Goal: Information Seeking & Learning: Learn about a topic

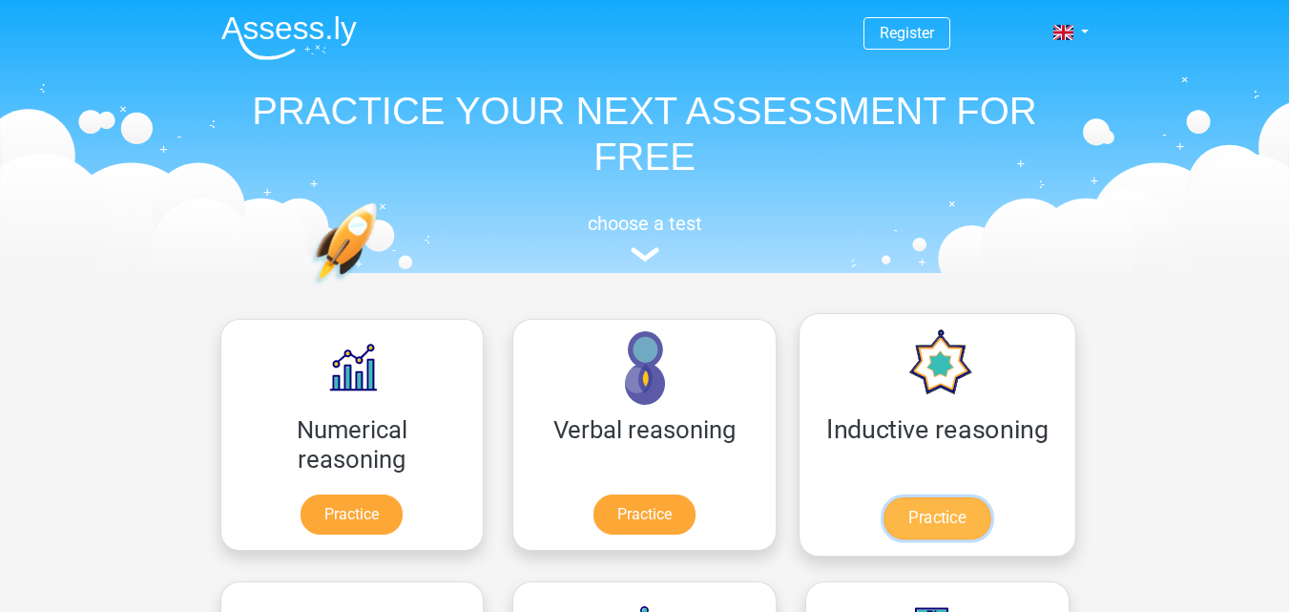
click at [883, 514] on link "Practice" at bounding box center [936, 518] width 107 height 42
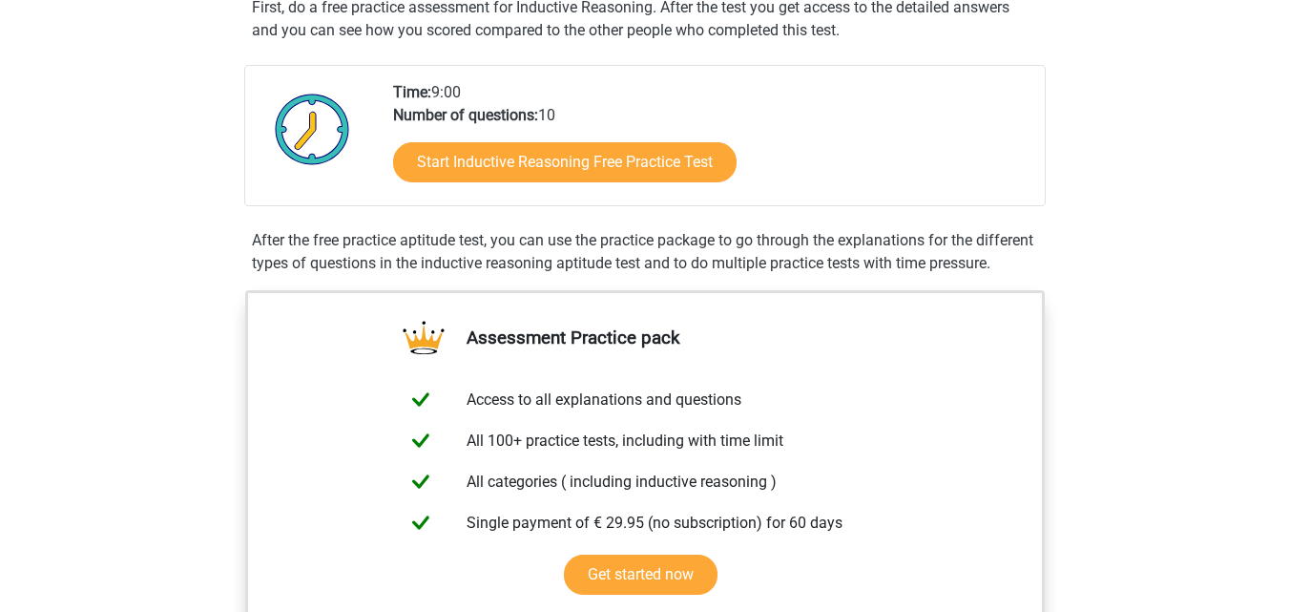
scroll to position [382, 0]
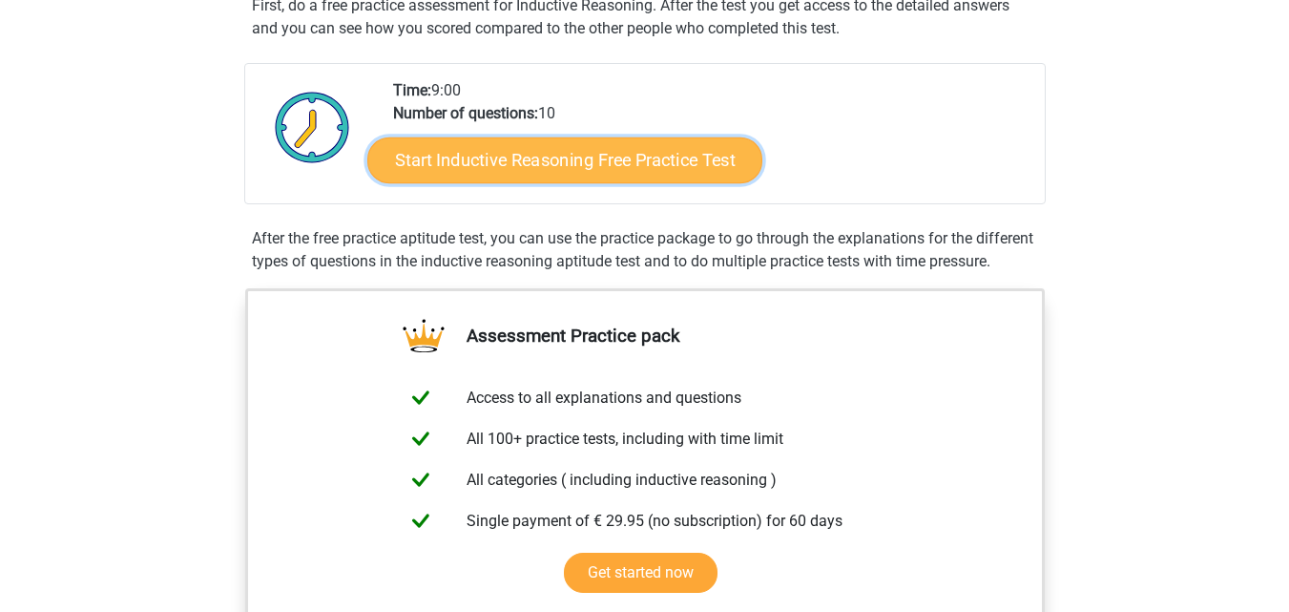
click at [507, 157] on link "Start Inductive Reasoning Free Practice Test" at bounding box center [564, 159] width 395 height 46
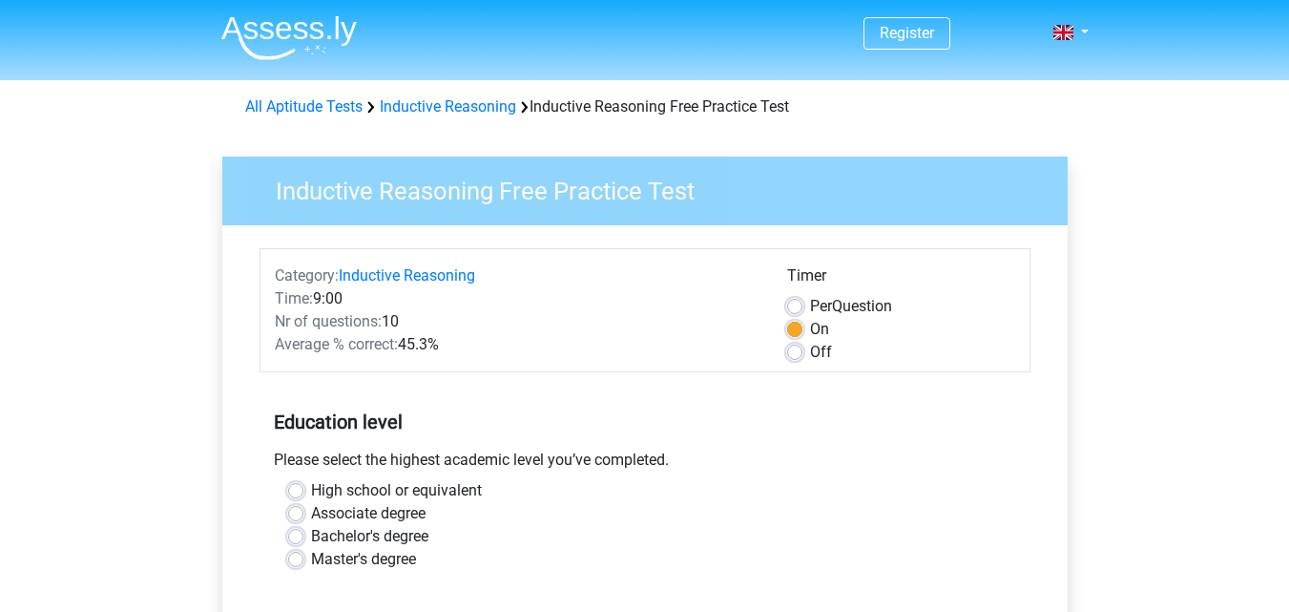
drag, startPoint x: 792, startPoint y: 303, endPoint x: 799, endPoint y: 312, distance: 10.9
click at [810, 304] on label "Per Question" at bounding box center [851, 306] width 82 height 23
click at [794, 304] on input "Per Question" at bounding box center [794, 304] width 15 height 19
radio input "true"
click at [810, 323] on label "On" at bounding box center [819, 329] width 19 height 23
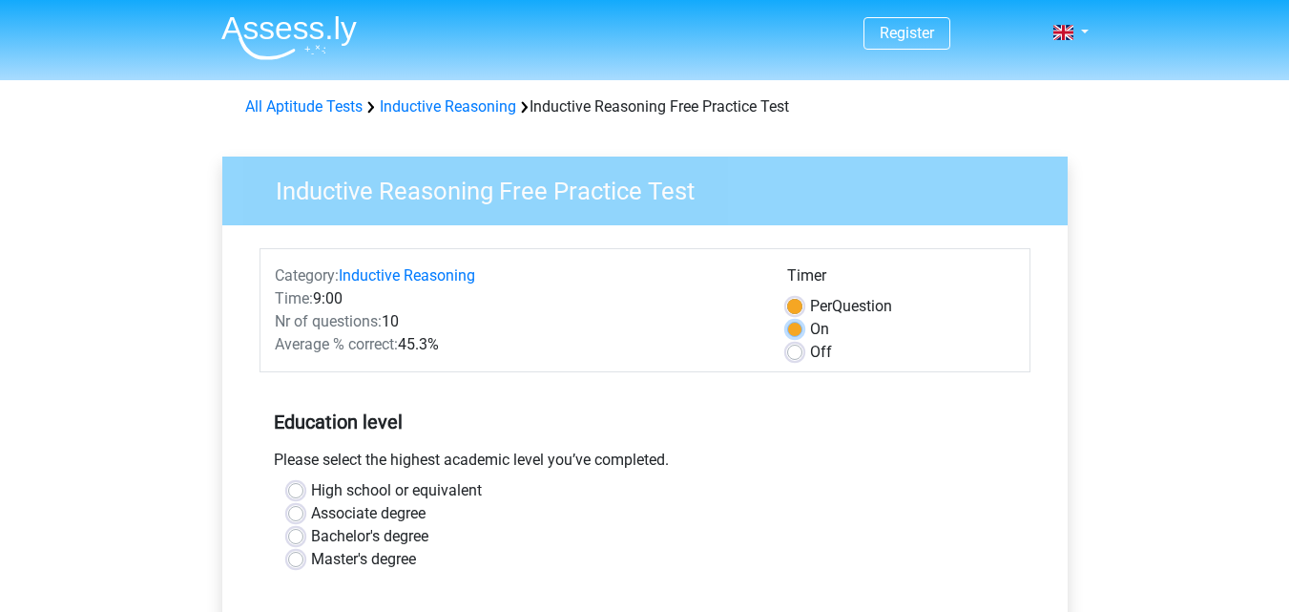
click at [799, 323] on input "On" at bounding box center [794, 327] width 15 height 19
radio input "true"
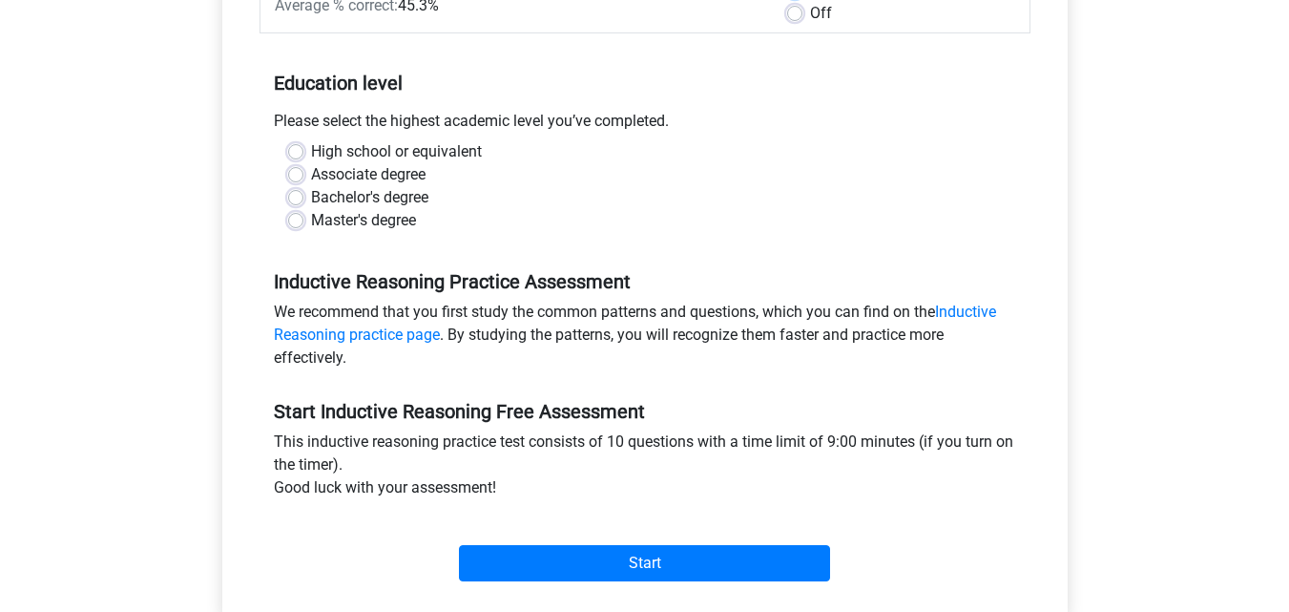
scroll to position [382, 0]
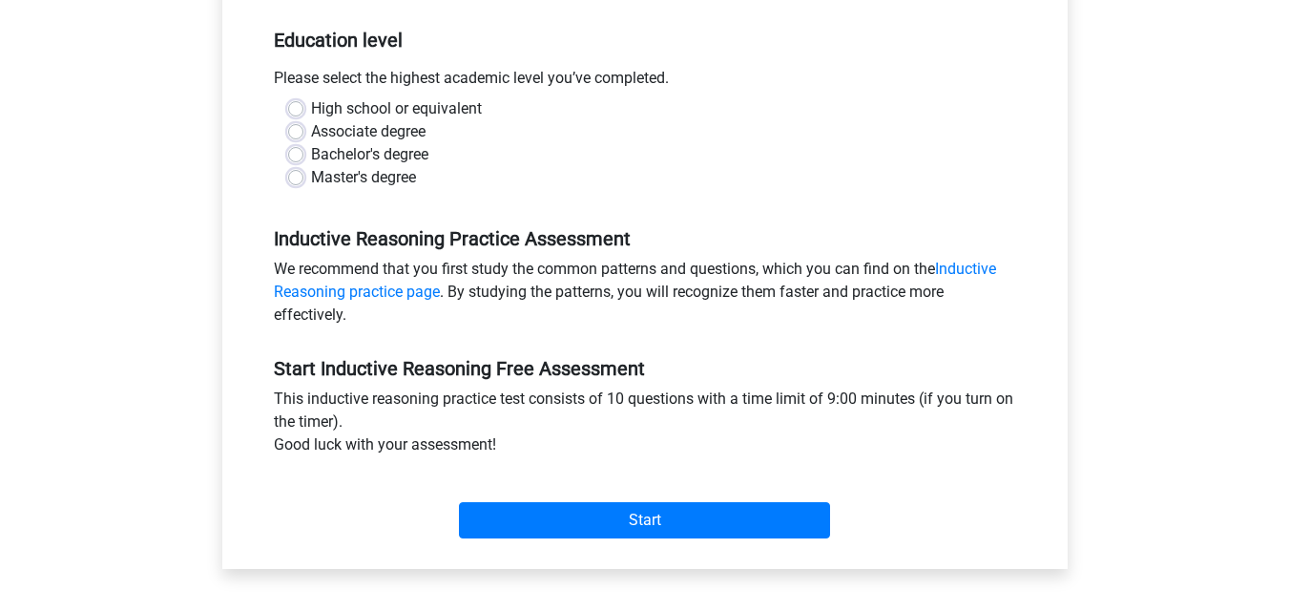
click at [312, 155] on label "Bachelor's degree" at bounding box center [369, 154] width 117 height 23
click at [303, 155] on input "Bachelor's degree" at bounding box center [295, 152] width 15 height 19
radio input "true"
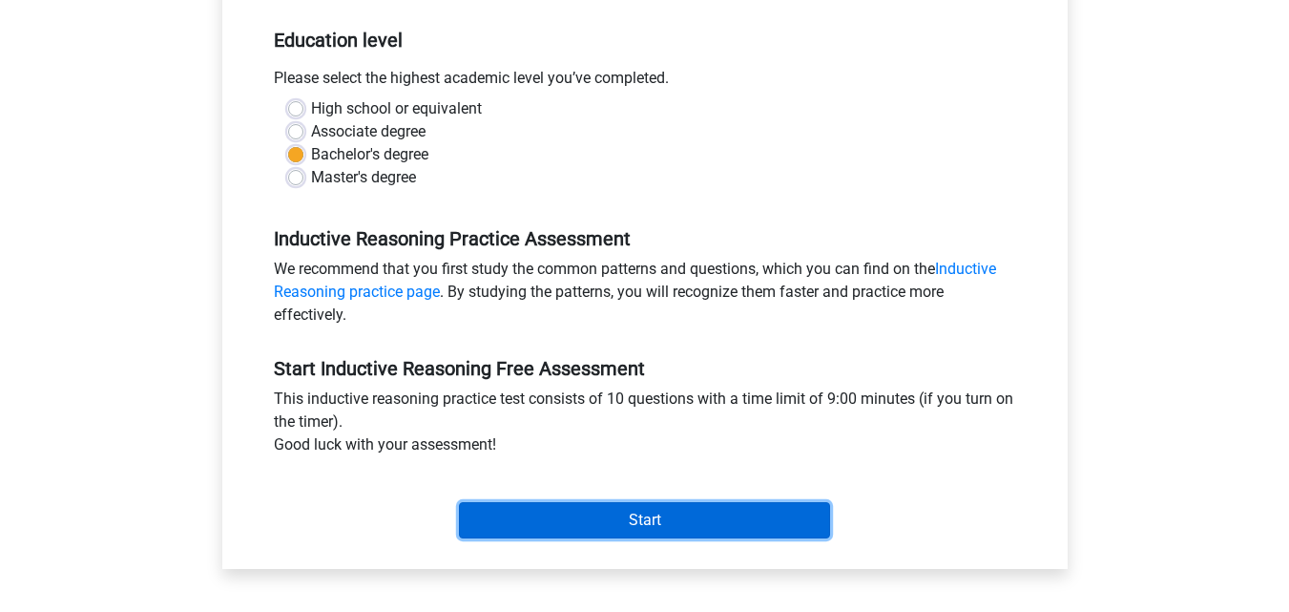
click at [645, 520] on input "Start" at bounding box center [644, 520] width 371 height 36
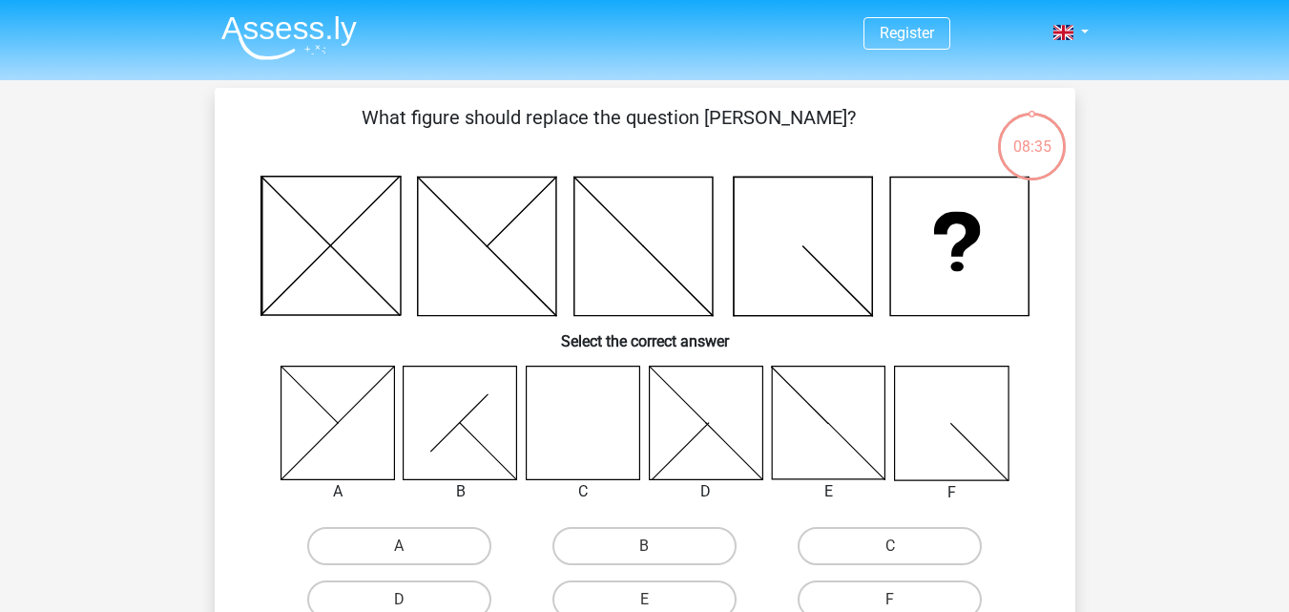
click at [583, 429] on icon at bounding box center [583, 422] width 114 height 114
click at [583, 428] on icon at bounding box center [583, 422] width 114 height 114
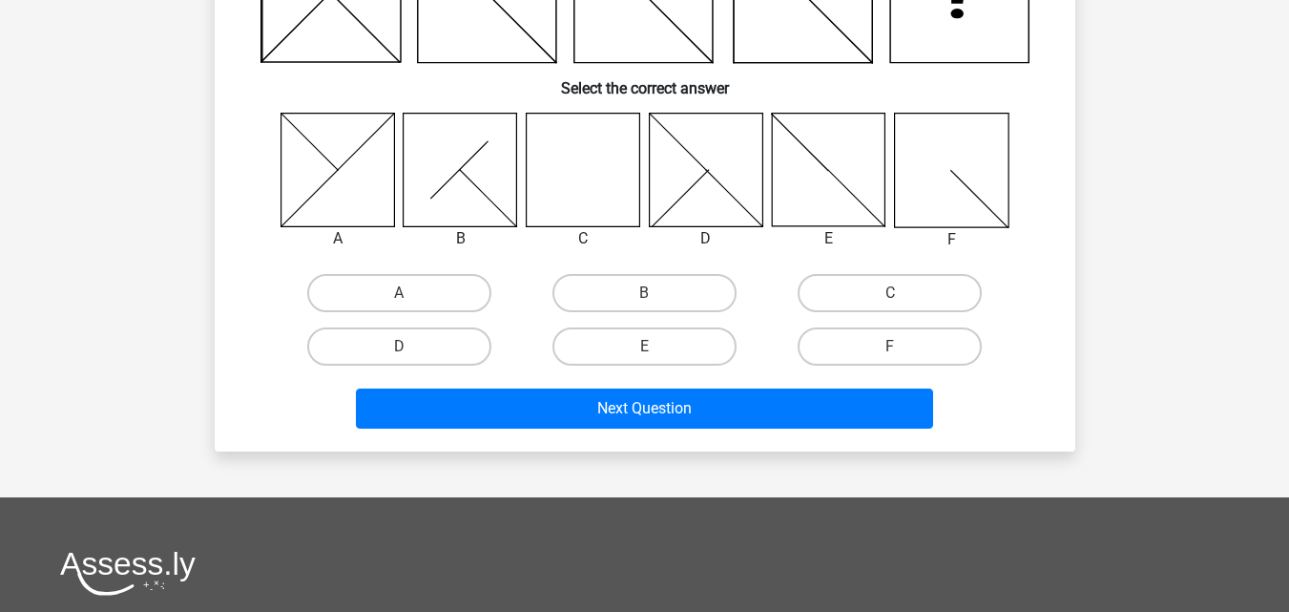
scroll to position [286, 0]
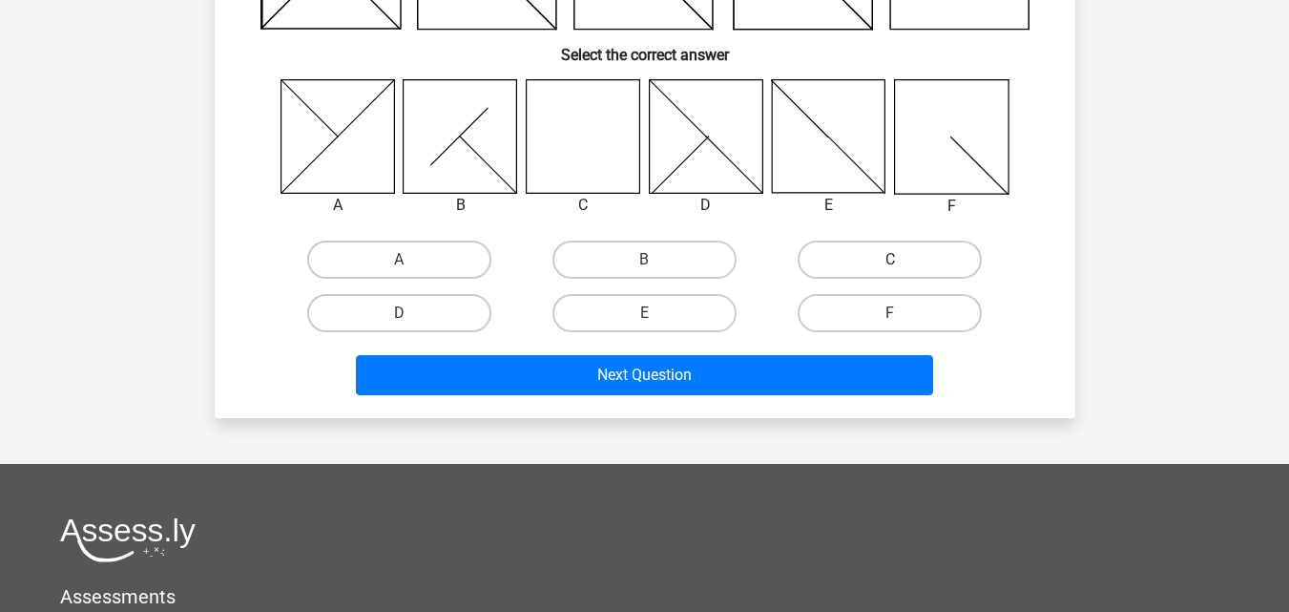
click at [869, 255] on label "C" at bounding box center [890, 259] width 184 height 38
click at [890, 259] on input "C" at bounding box center [896, 265] width 12 height 12
radio input "true"
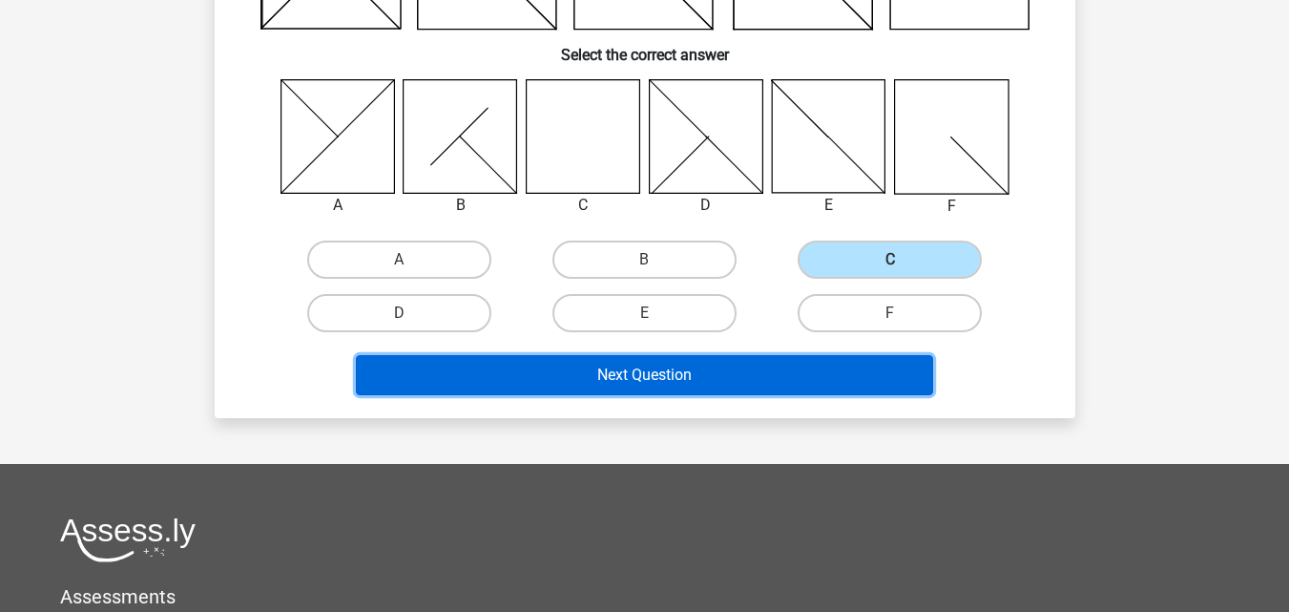
click at [641, 374] on button "Next Question" at bounding box center [644, 375] width 577 height 40
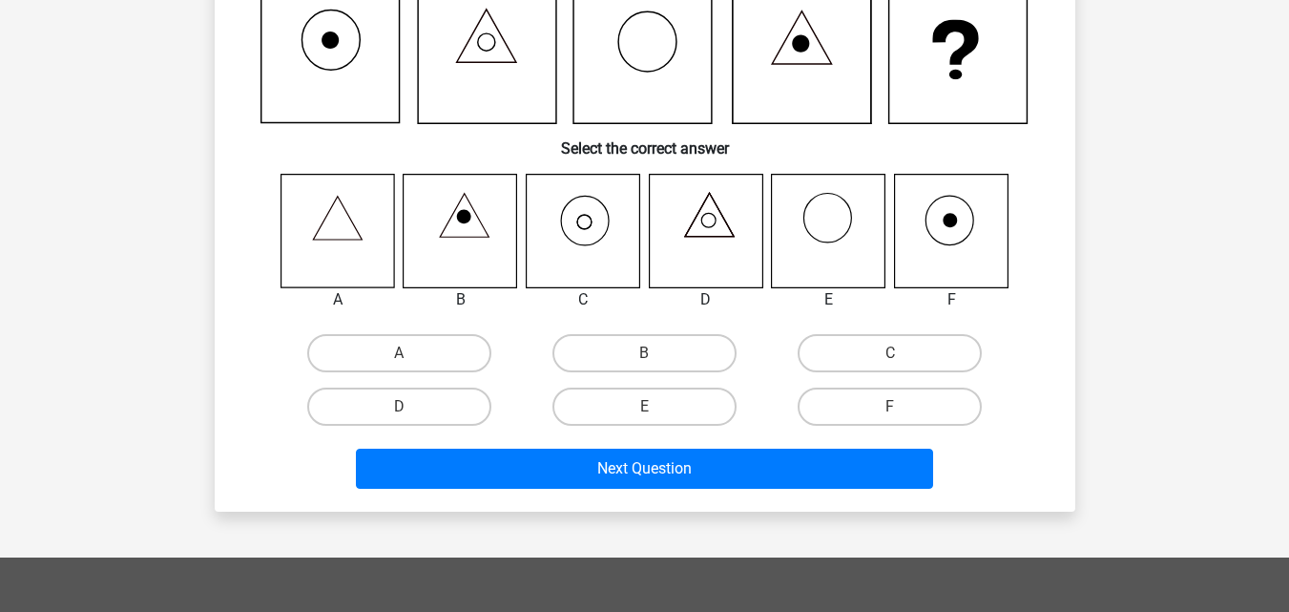
scroll to position [88, 0]
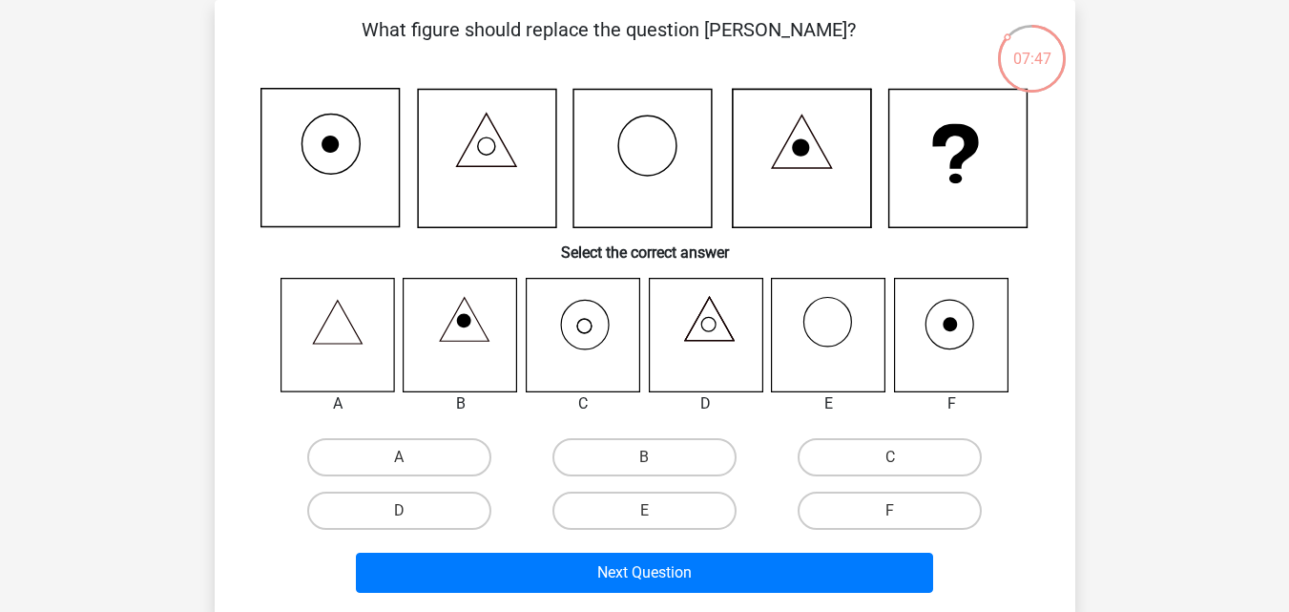
click at [576, 322] on icon at bounding box center [583, 335] width 114 height 114
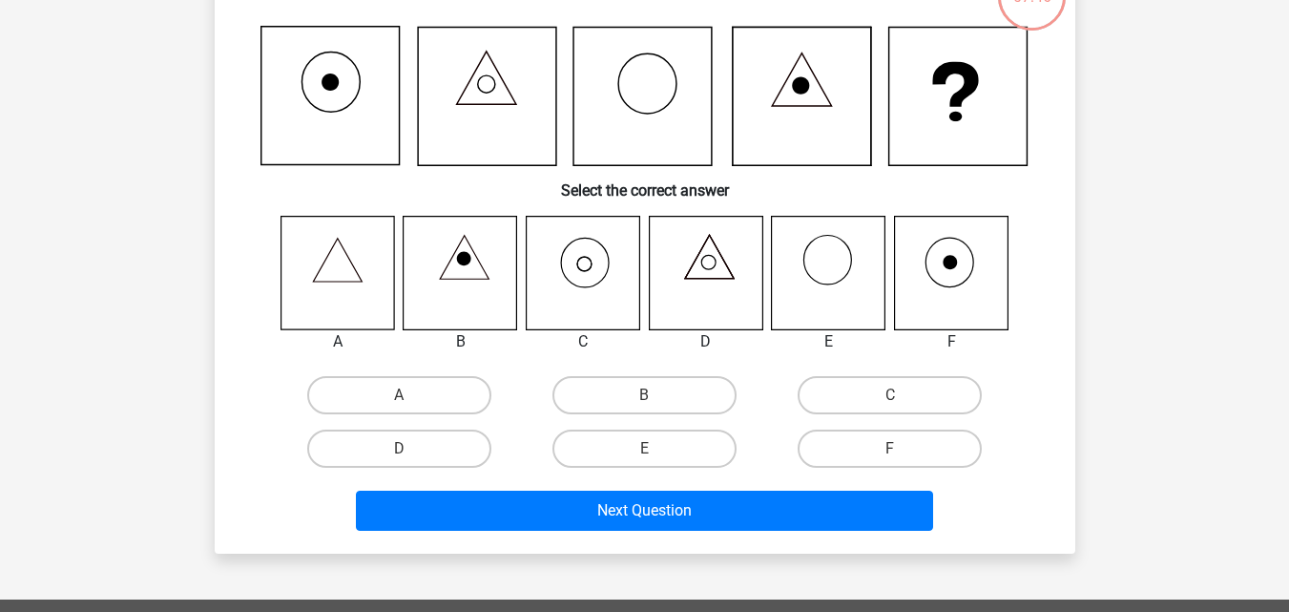
scroll to position [183, 0]
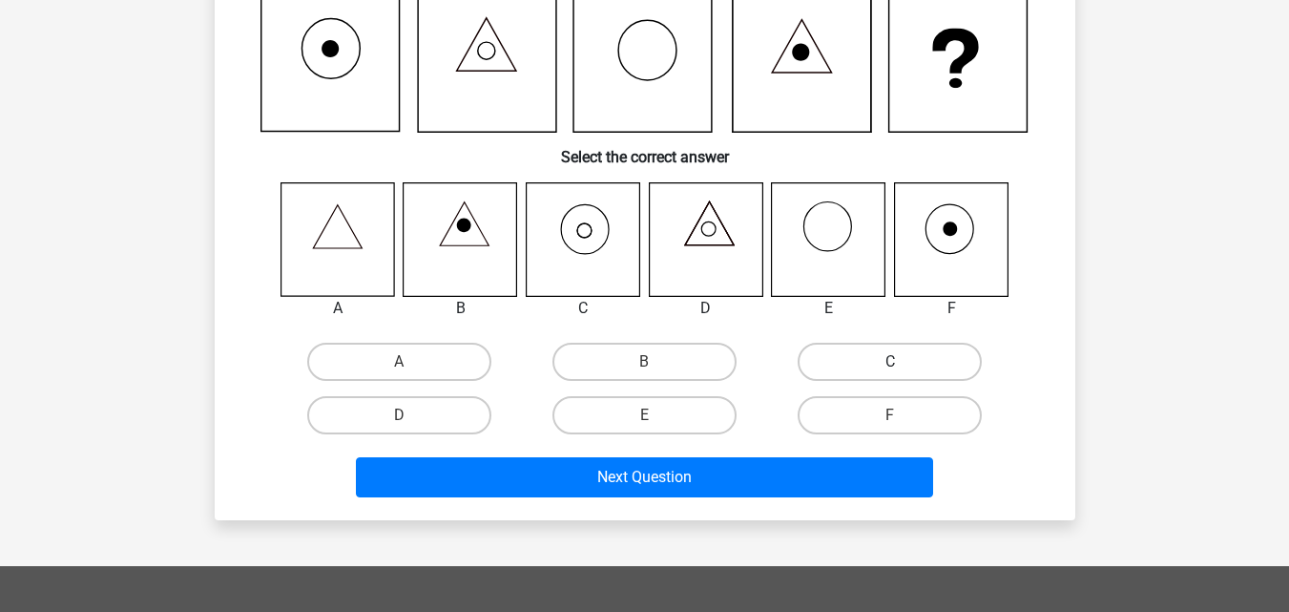
click at [848, 347] on label "C" at bounding box center [890, 361] width 184 height 38
click at [890, 362] on input "C" at bounding box center [896, 368] width 12 height 12
radio input "true"
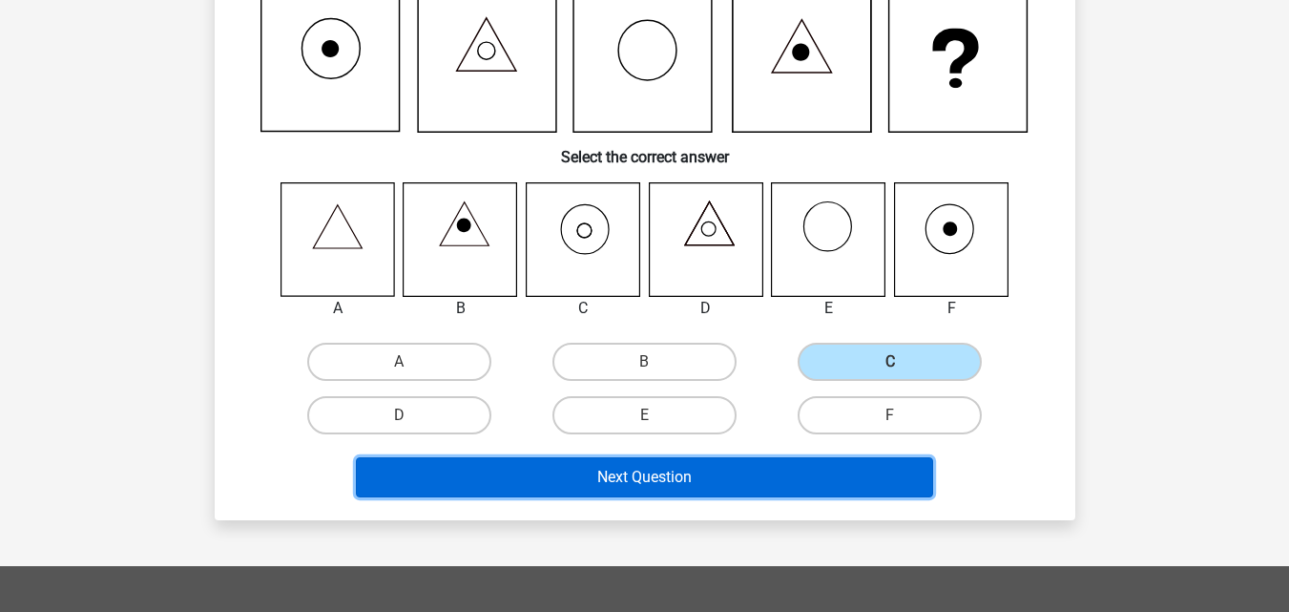
click at [744, 466] on button "Next Question" at bounding box center [644, 477] width 577 height 40
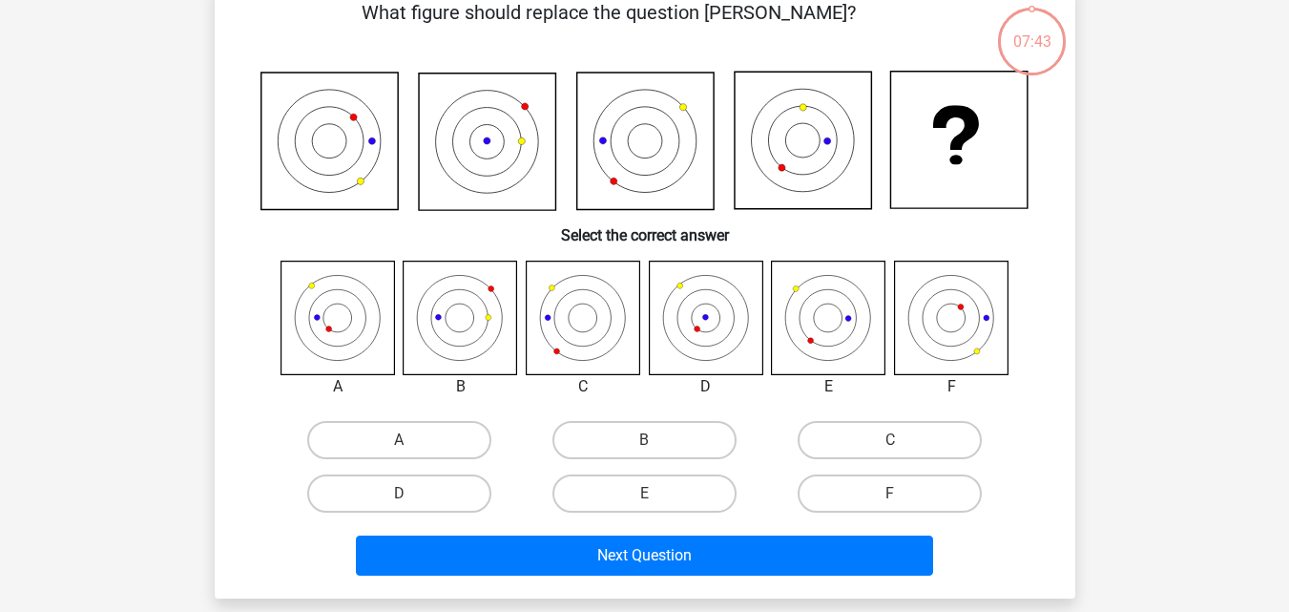
scroll to position [88, 0]
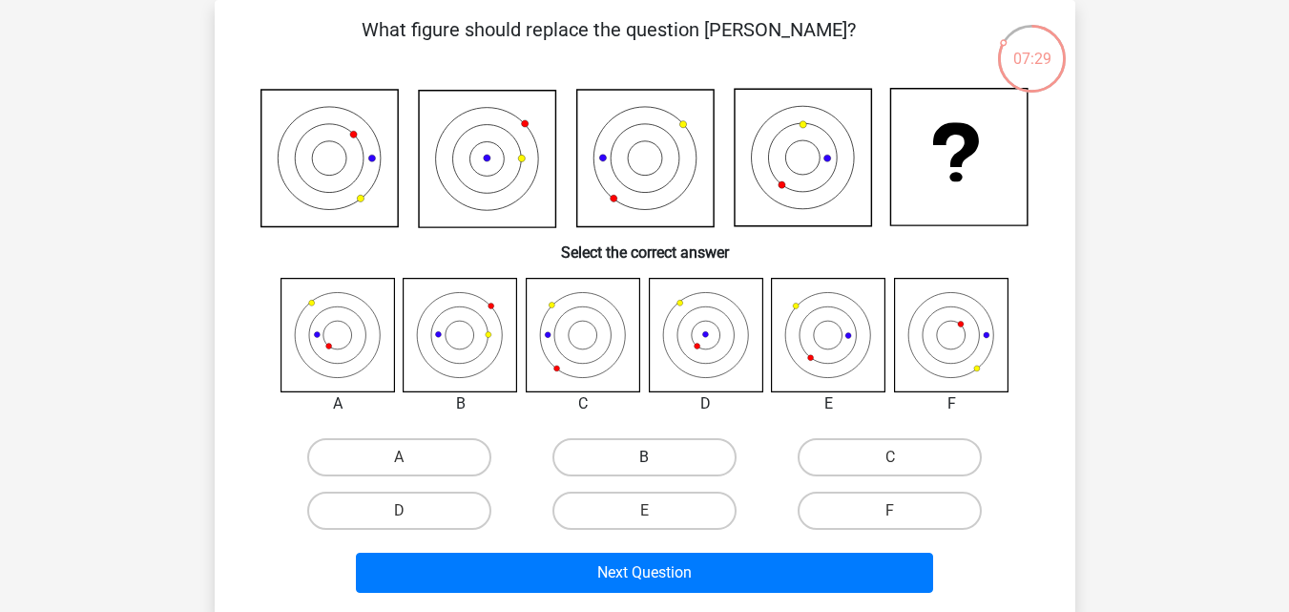
click at [660, 446] on label "B" at bounding box center [644, 457] width 184 height 38
click at [656, 457] on input "B" at bounding box center [650, 463] width 12 height 12
radio input "true"
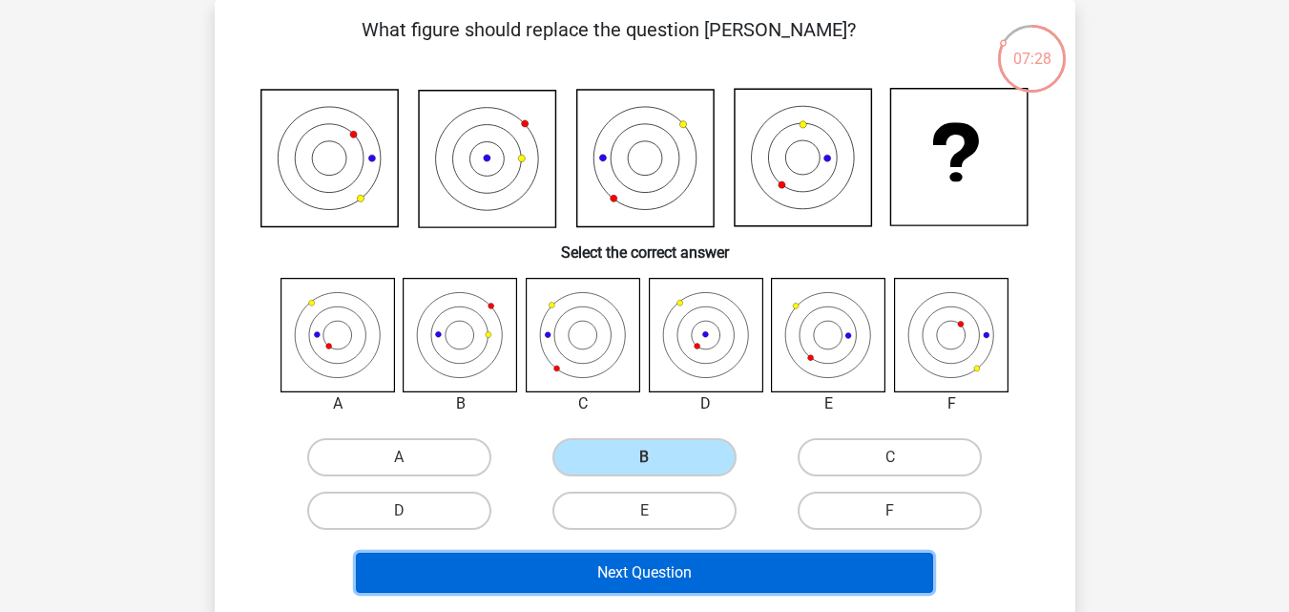
click at [704, 573] on button "Next Question" at bounding box center [644, 572] width 577 height 40
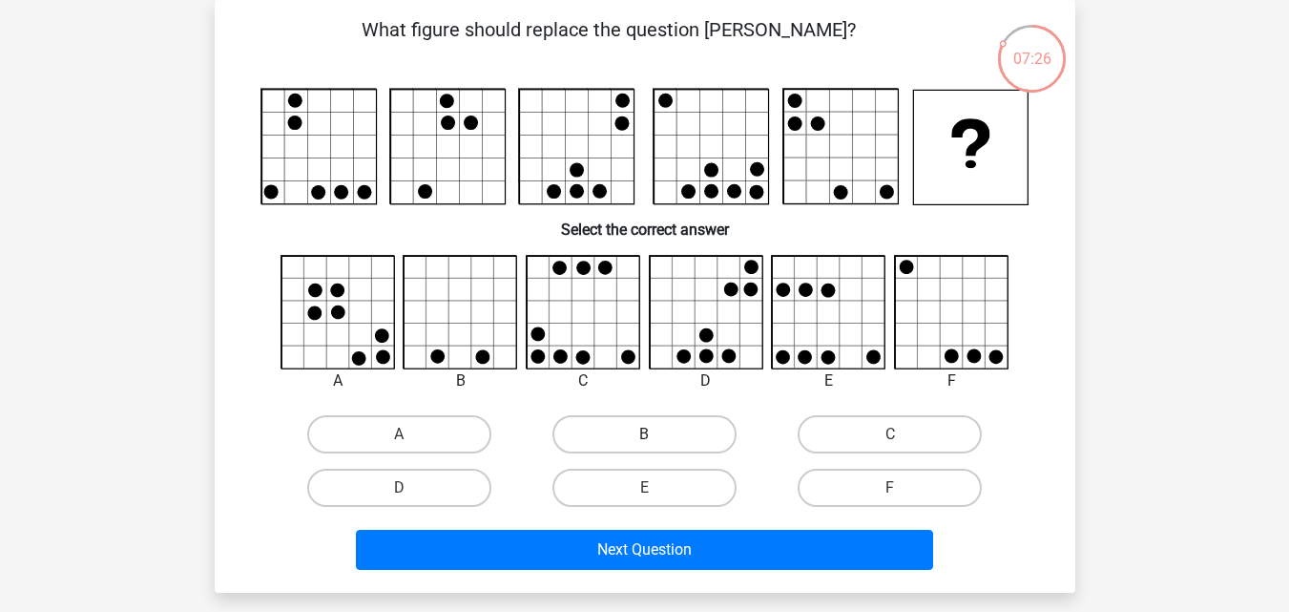
click at [649, 432] on label "B" at bounding box center [644, 434] width 184 height 38
click at [649, 434] on input "B" at bounding box center [650, 440] width 12 height 12
radio input "true"
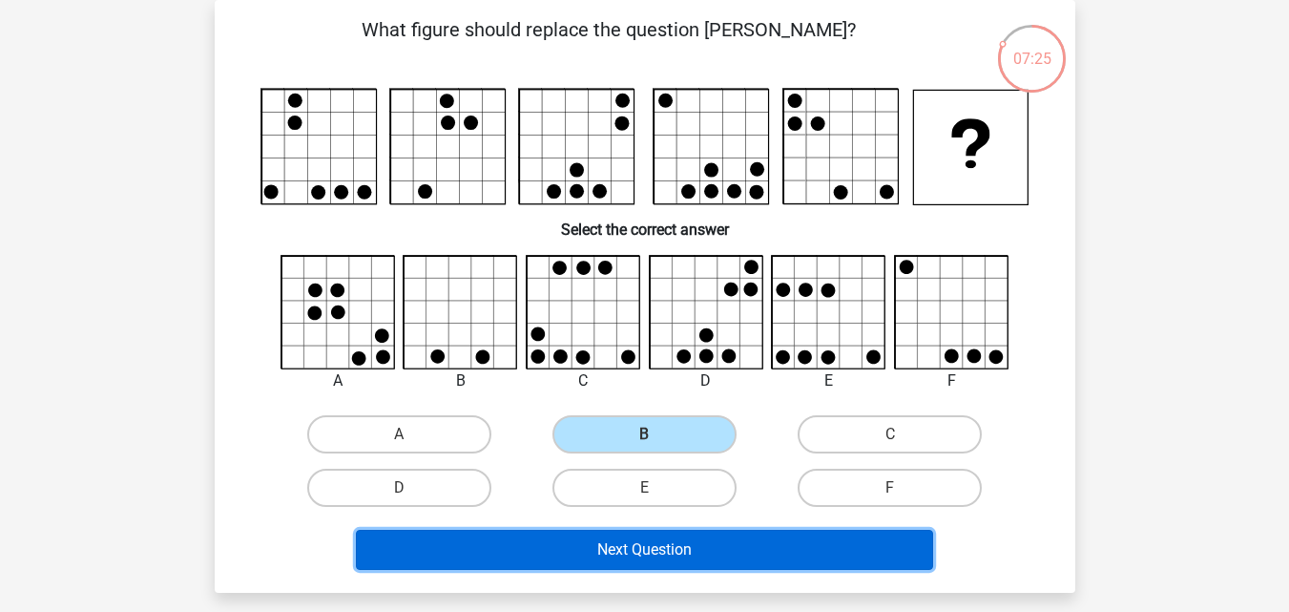
click at [651, 546] on button "Next Question" at bounding box center [644, 549] width 577 height 40
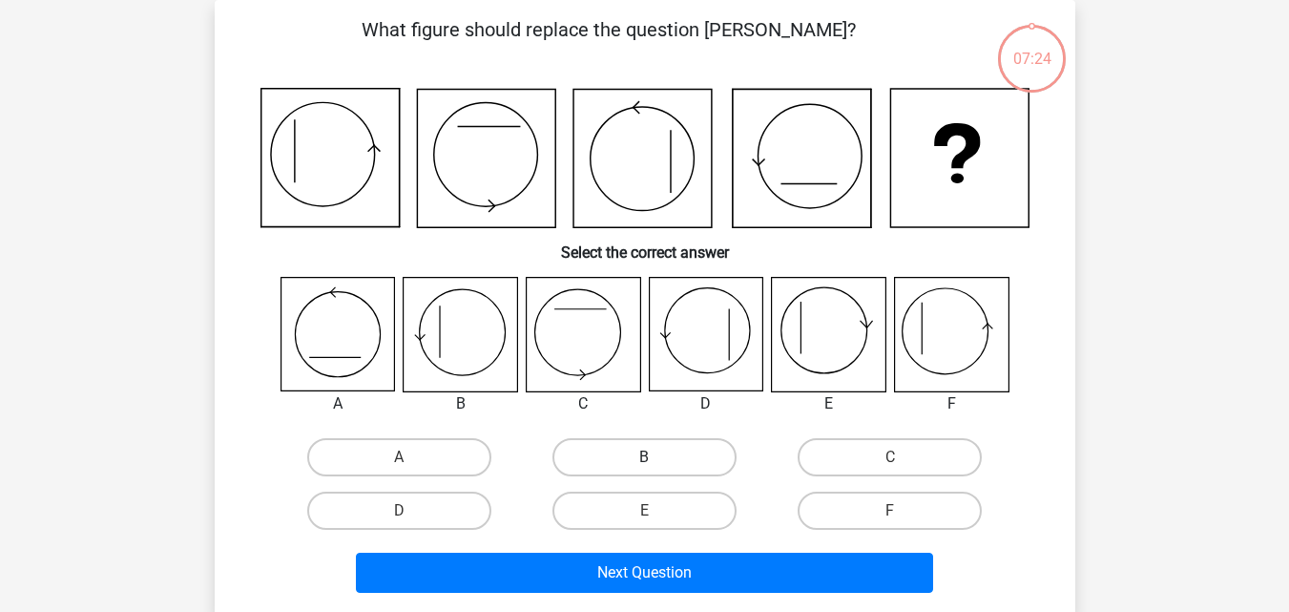
click at [667, 462] on label "B" at bounding box center [644, 457] width 184 height 38
click at [656, 462] on input "B" at bounding box center [650, 463] width 12 height 12
radio input "true"
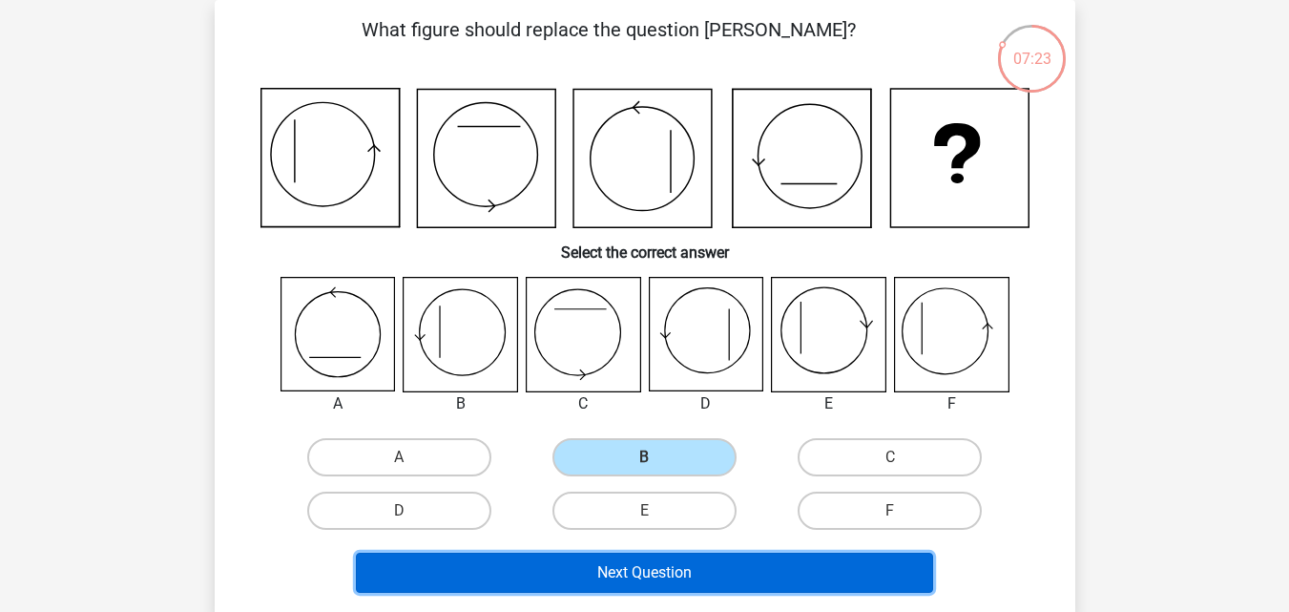
click at [658, 571] on button "Next Question" at bounding box center [644, 572] width 577 height 40
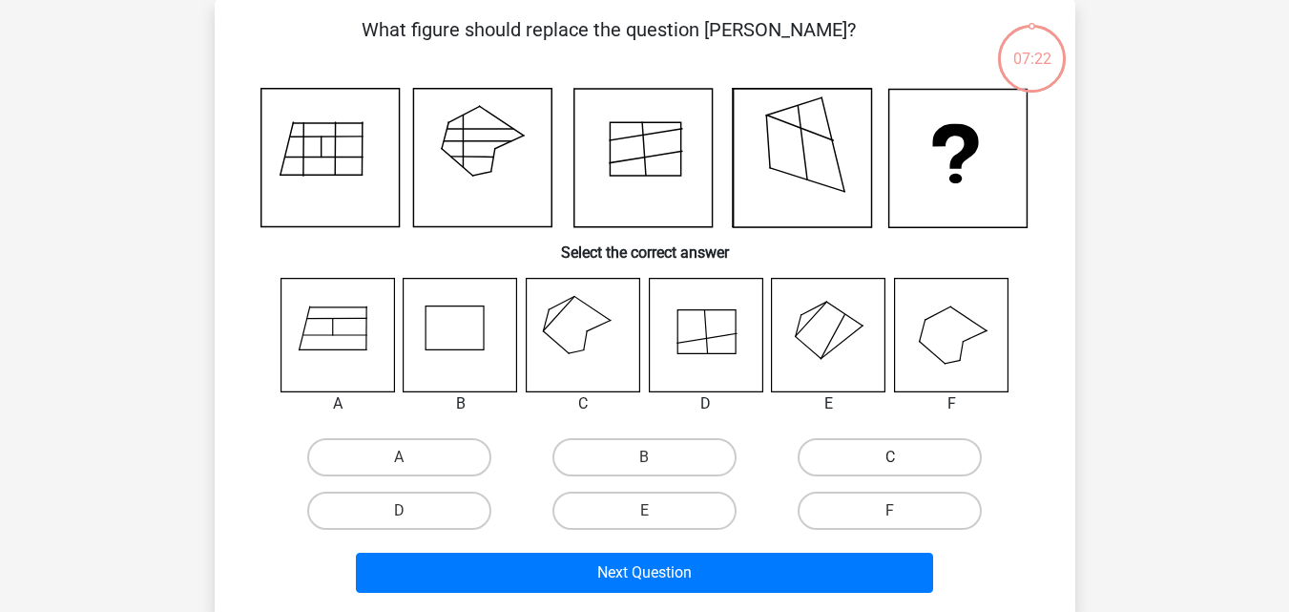
click at [854, 456] on label "C" at bounding box center [890, 457] width 184 height 38
click at [890, 457] on input "C" at bounding box center [896, 463] width 12 height 12
radio input "true"
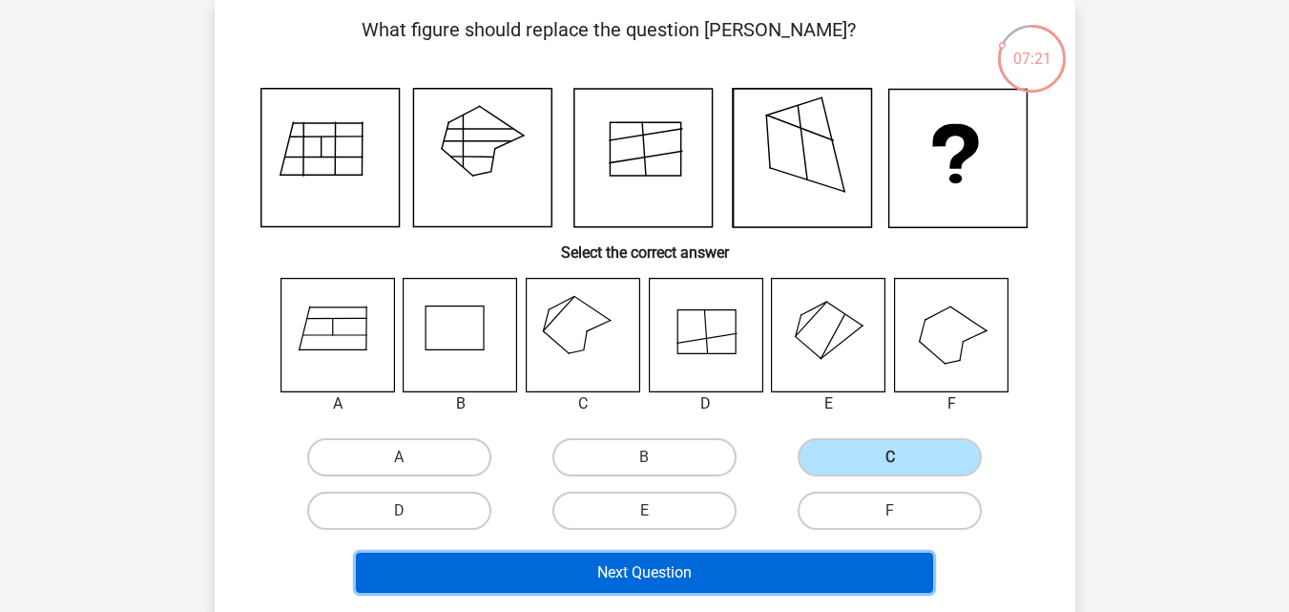
click at [625, 572] on button "Next Question" at bounding box center [644, 572] width 577 height 40
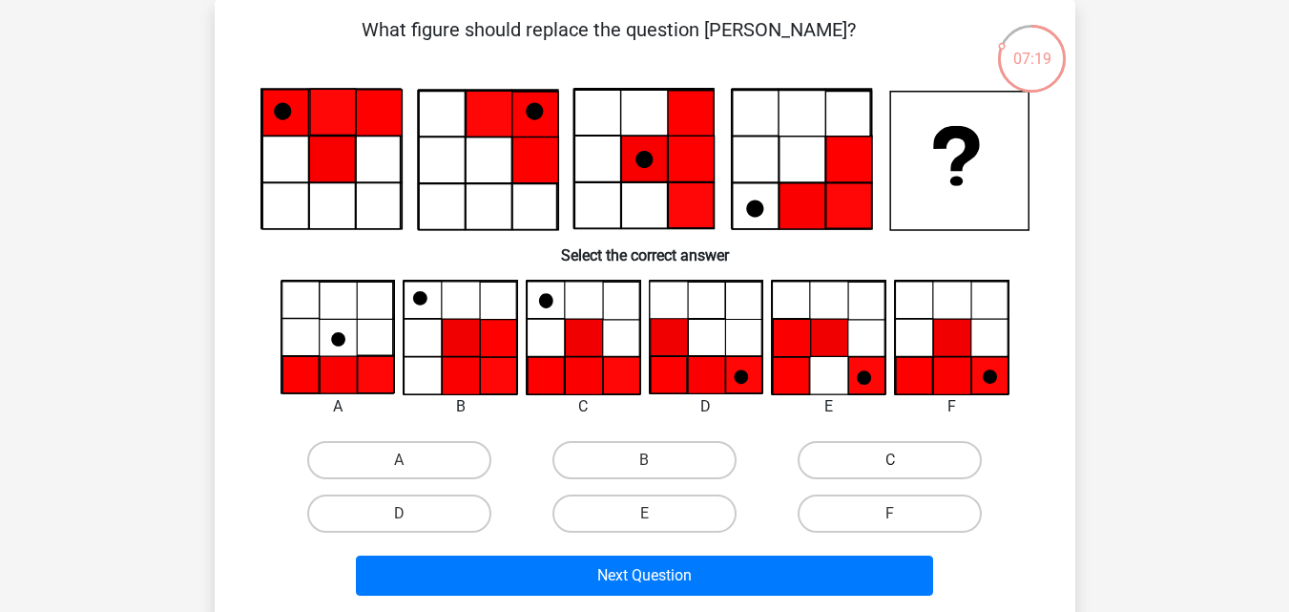
click at [859, 456] on label "C" at bounding box center [890, 460] width 184 height 38
click at [890, 460] on input "C" at bounding box center [896, 466] width 12 height 12
radio input "true"
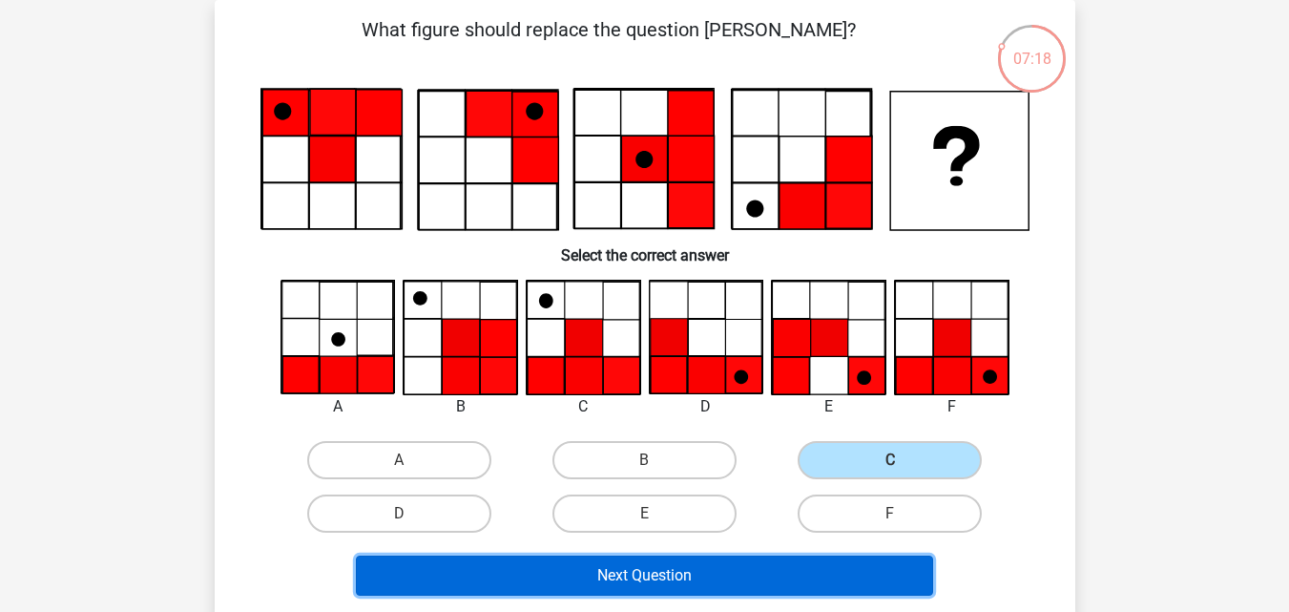
click at [738, 579] on button "Next Question" at bounding box center [644, 575] width 577 height 40
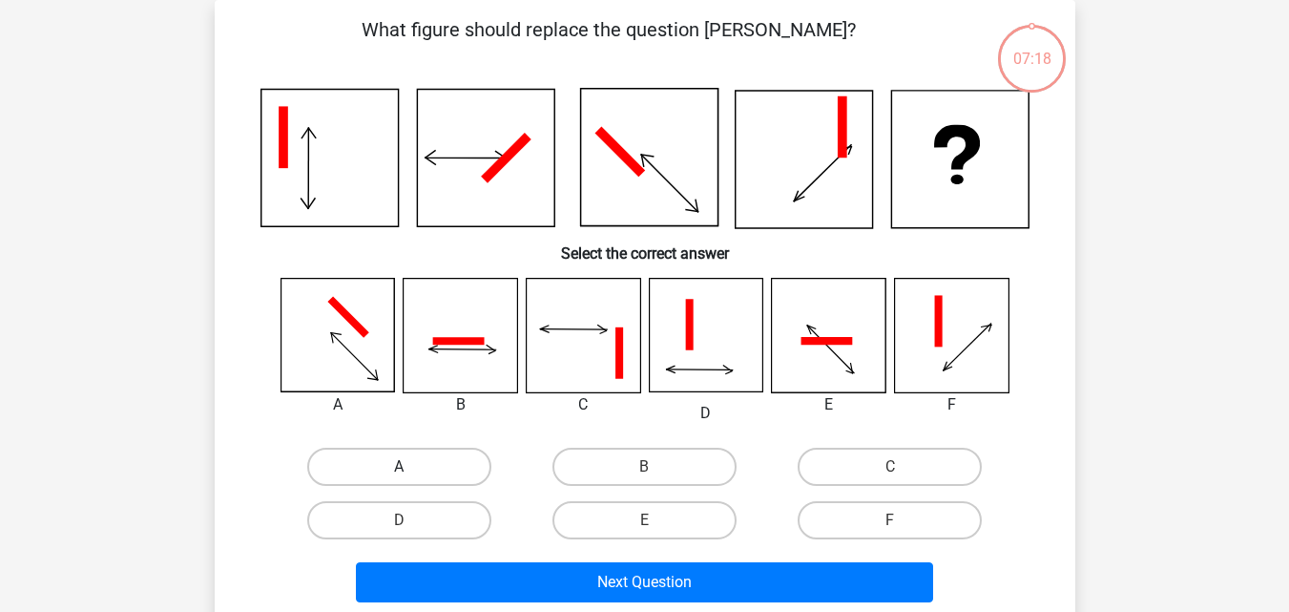
click at [429, 462] on label "A" at bounding box center [399, 466] width 184 height 38
click at [411, 467] on input "A" at bounding box center [405, 473] width 12 height 12
radio input "true"
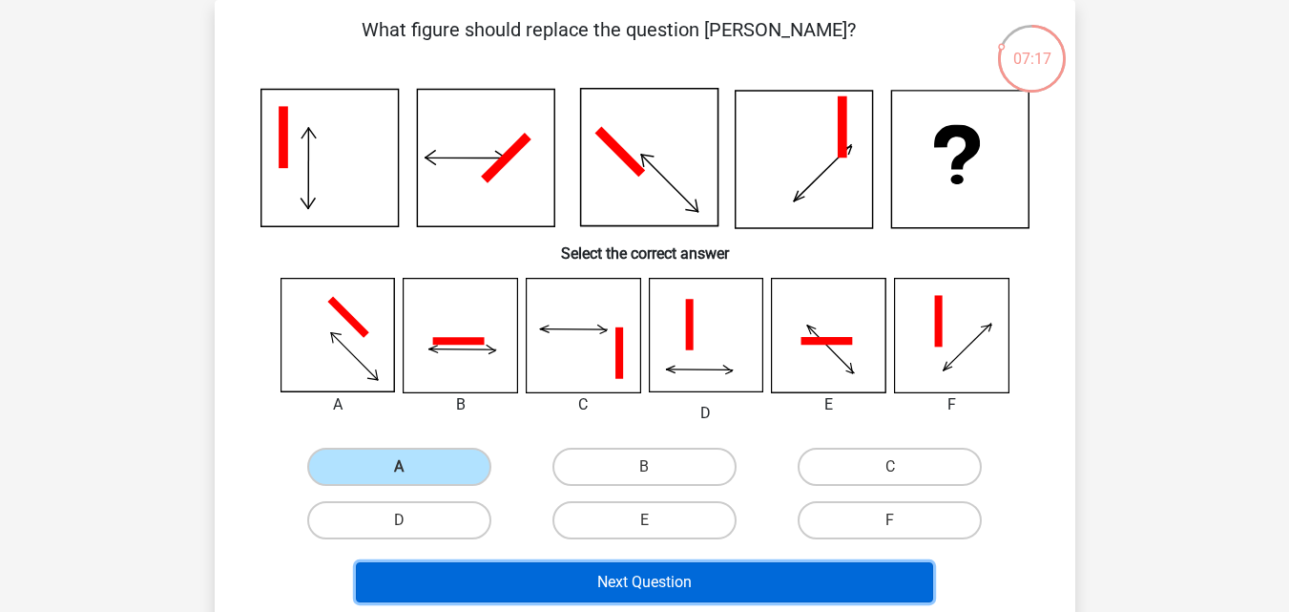
click at [605, 585] on button "Next Question" at bounding box center [644, 582] width 577 height 40
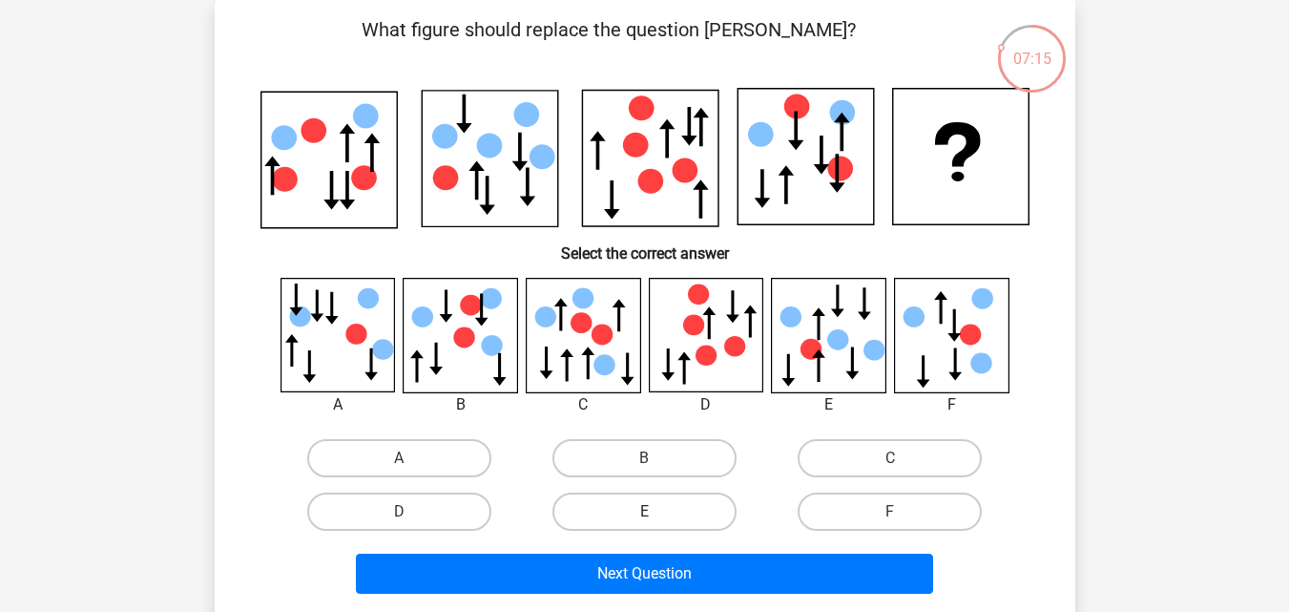
click at [648, 509] on label "E" at bounding box center [644, 511] width 184 height 38
click at [648, 511] on input "E" at bounding box center [650, 517] width 12 height 12
radio input "true"
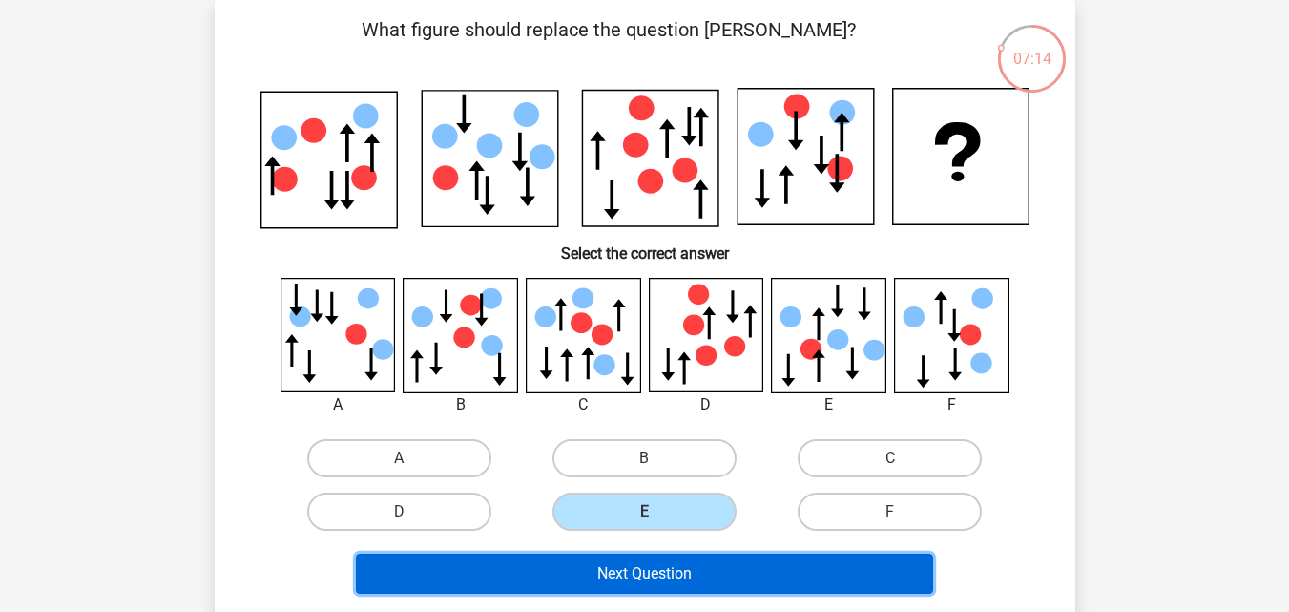
click at [655, 571] on button "Next Question" at bounding box center [644, 573] width 577 height 40
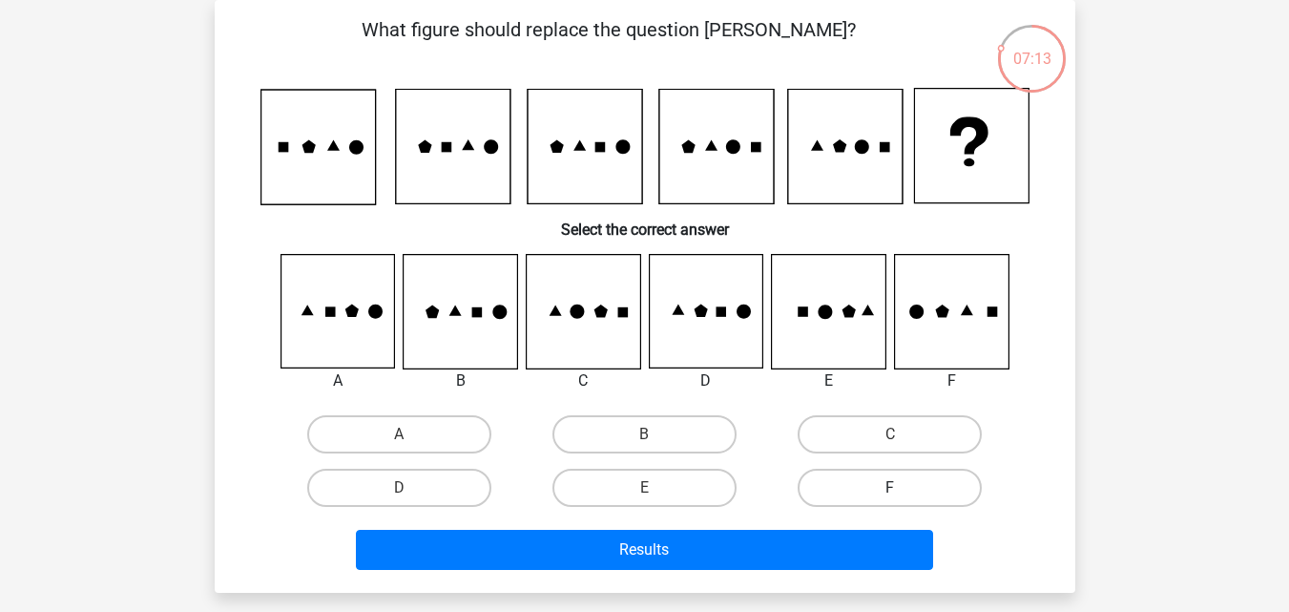
click at [856, 482] on label "F" at bounding box center [890, 487] width 184 height 38
click at [890, 488] on input "F" at bounding box center [896, 494] width 12 height 12
radio input "true"
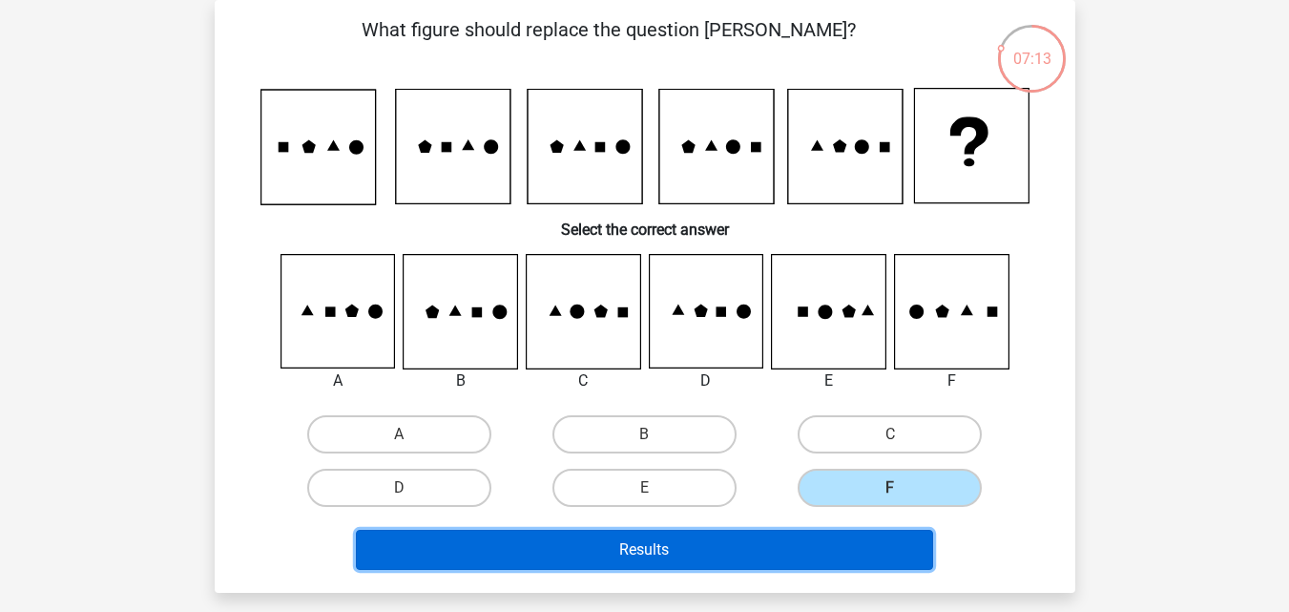
click at [638, 549] on button "Results" at bounding box center [644, 549] width 577 height 40
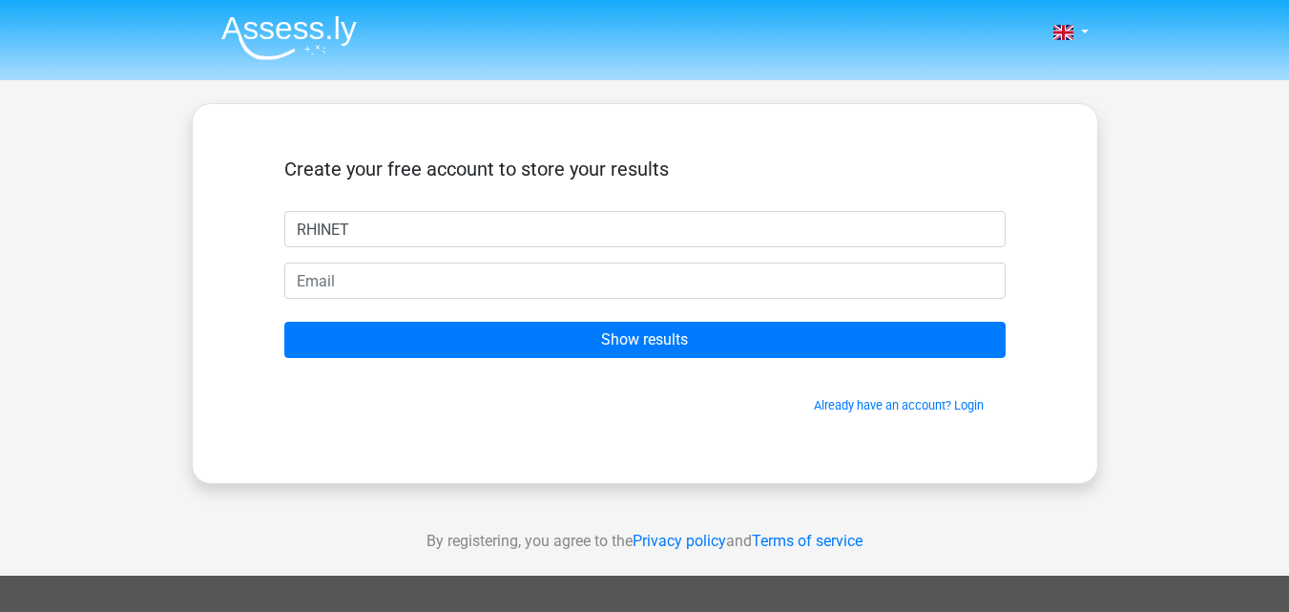
type input "RHINET"
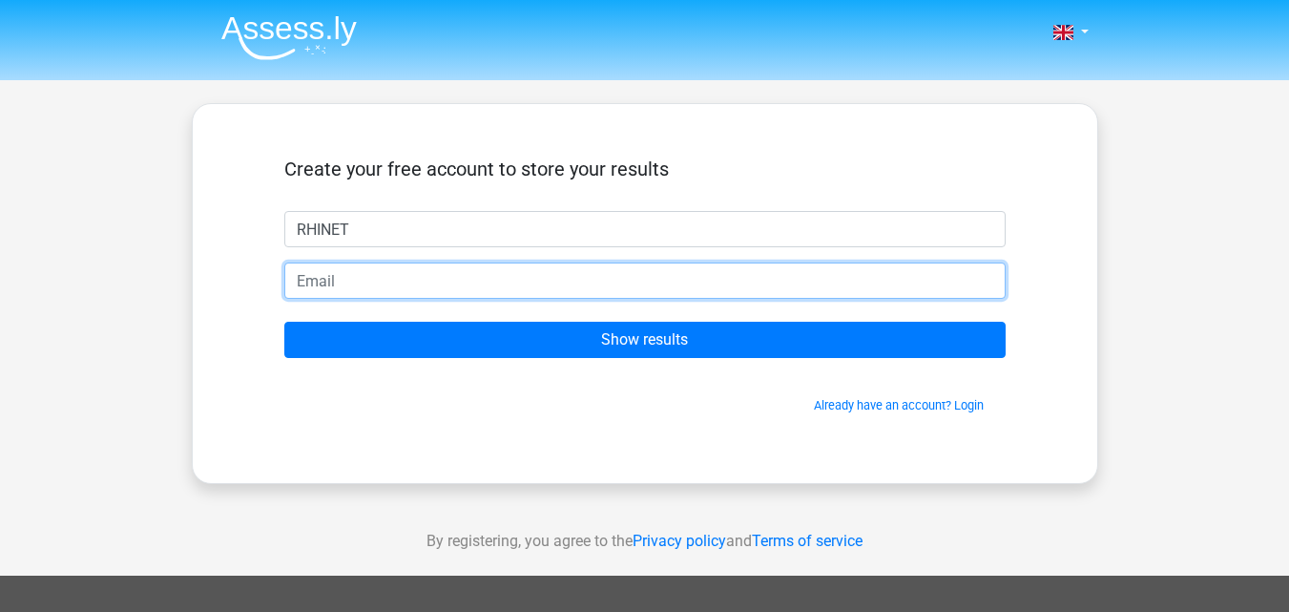
click at [411, 285] on input "email" at bounding box center [644, 280] width 721 height 36
type input "[EMAIL_ADDRESS][DOMAIN_NAME]"
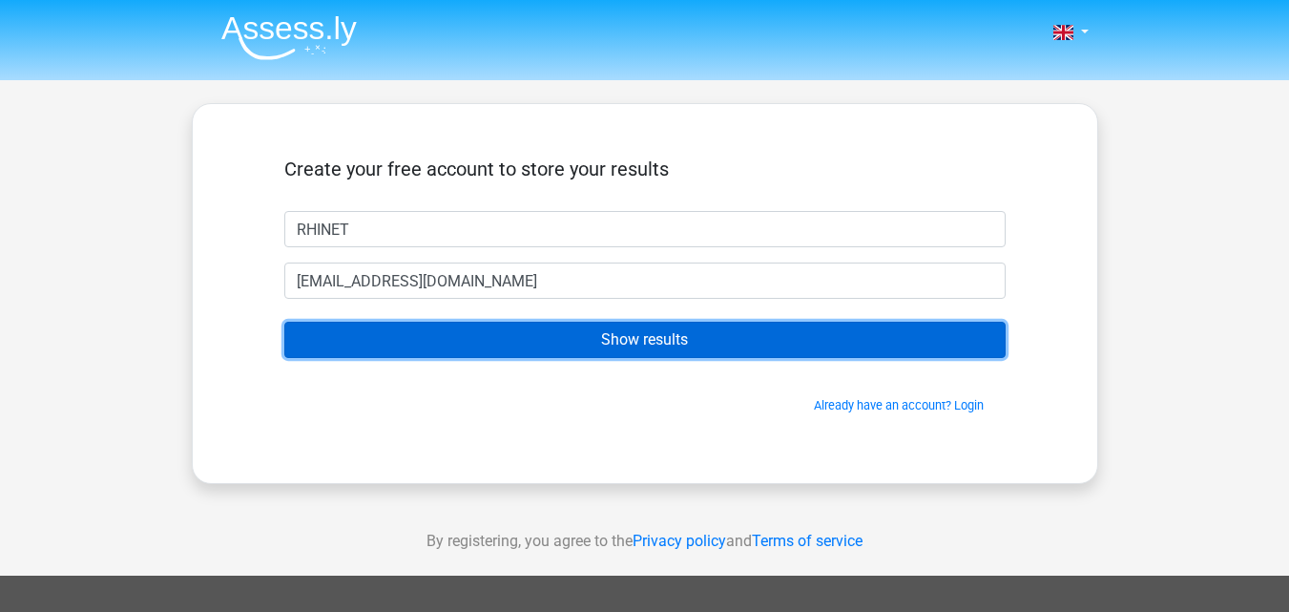
click at [633, 329] on input "Show results" at bounding box center [644, 340] width 721 height 36
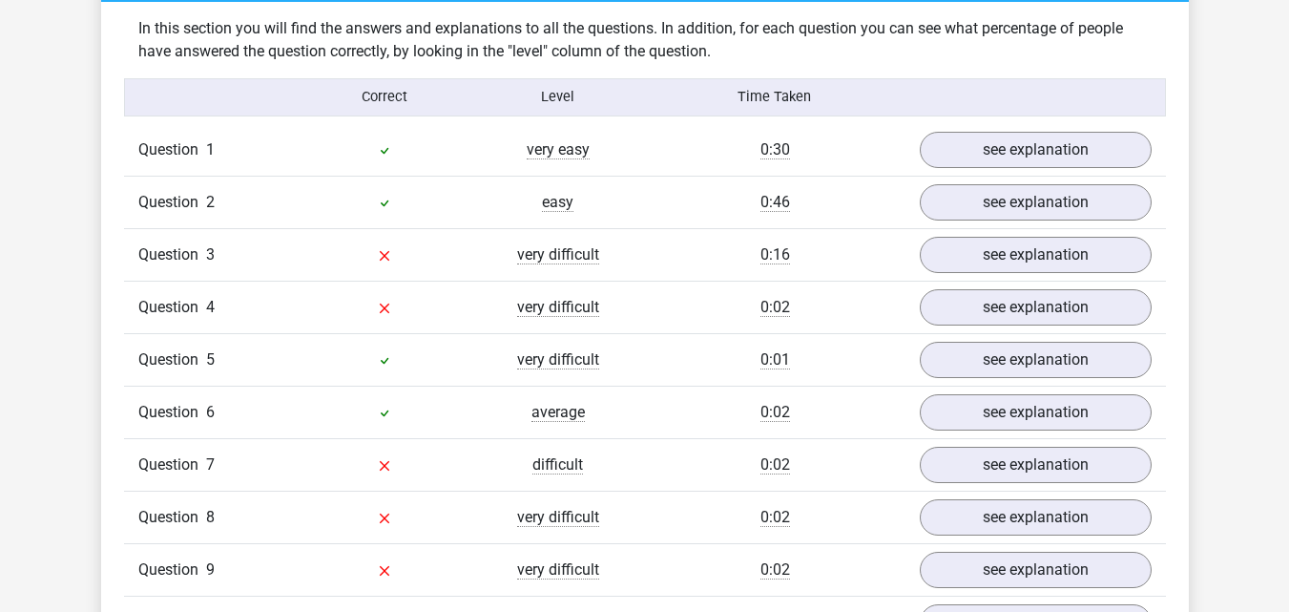
scroll to position [1431, 0]
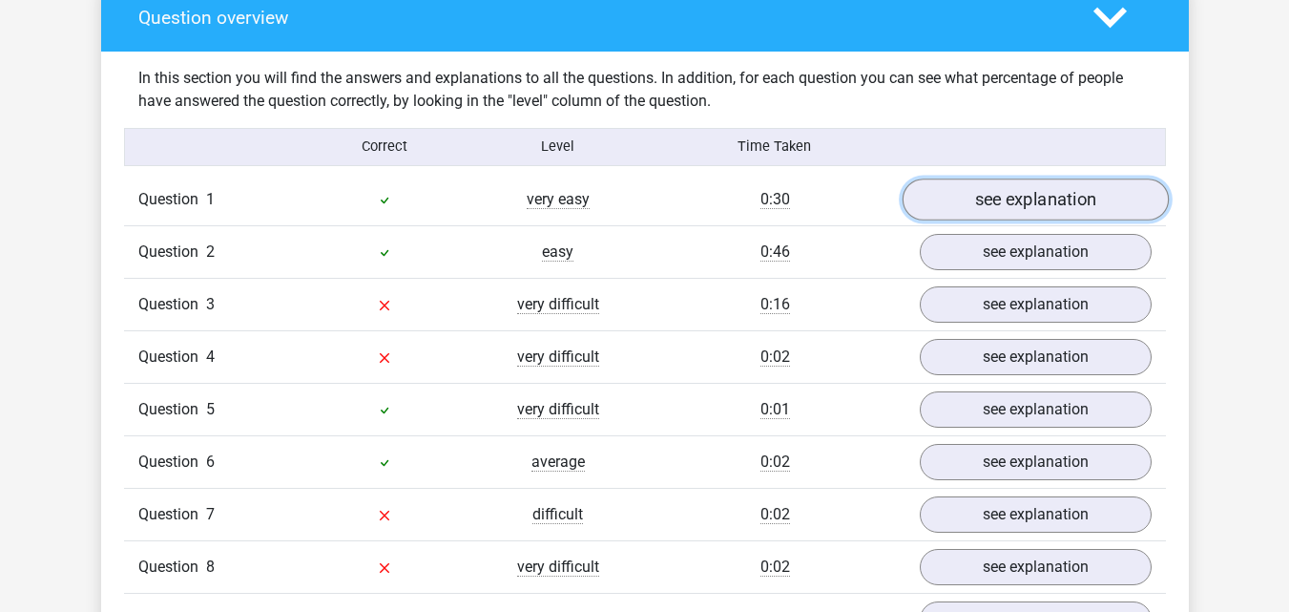
click at [1070, 198] on link "see explanation" at bounding box center [1035, 199] width 266 height 42
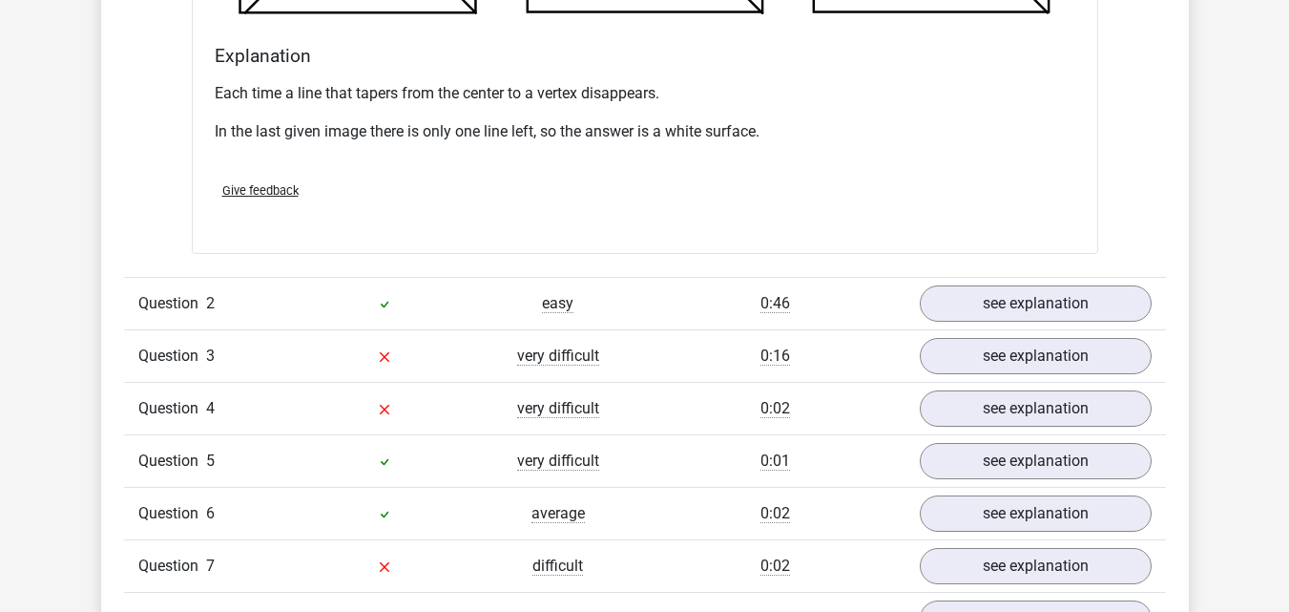
scroll to position [2576, 0]
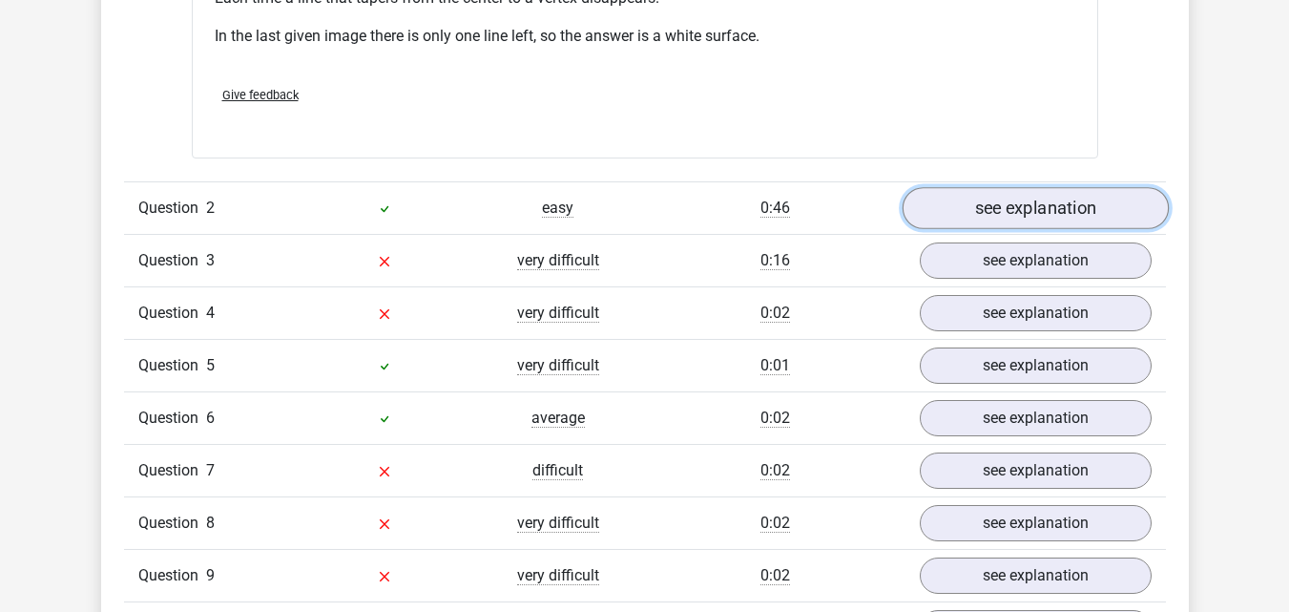
click at [1054, 207] on link "see explanation" at bounding box center [1035, 208] width 266 height 42
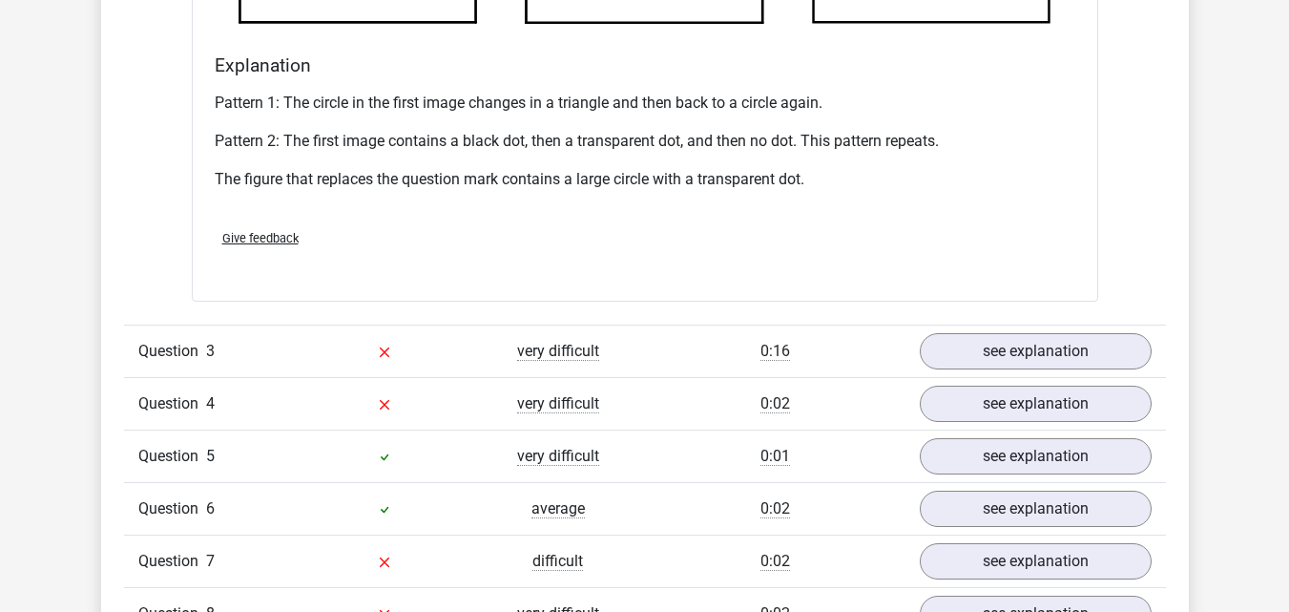
scroll to position [3625, 0]
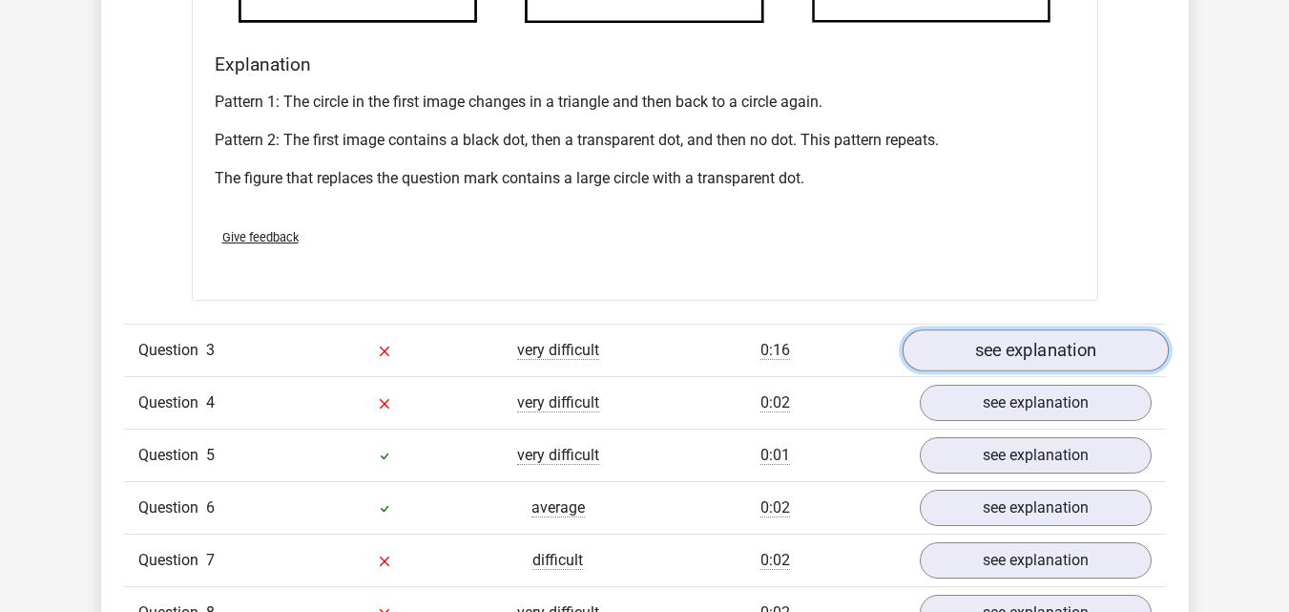
click at [1027, 357] on link "see explanation" at bounding box center [1035, 350] width 266 height 42
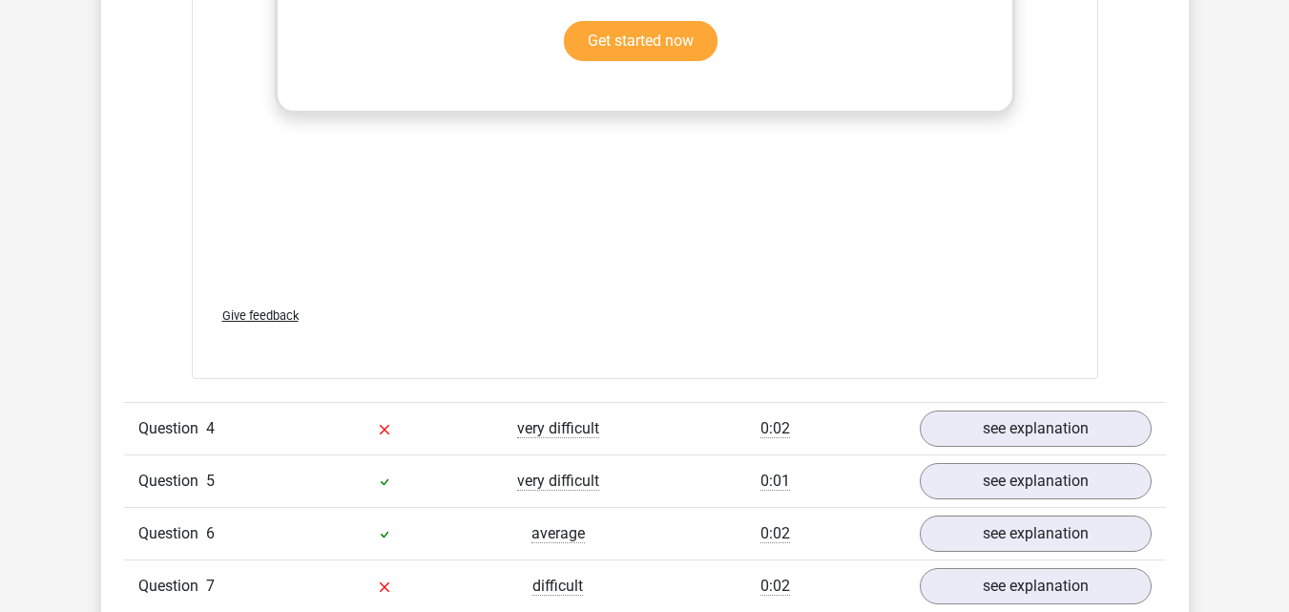
scroll to position [5247, 0]
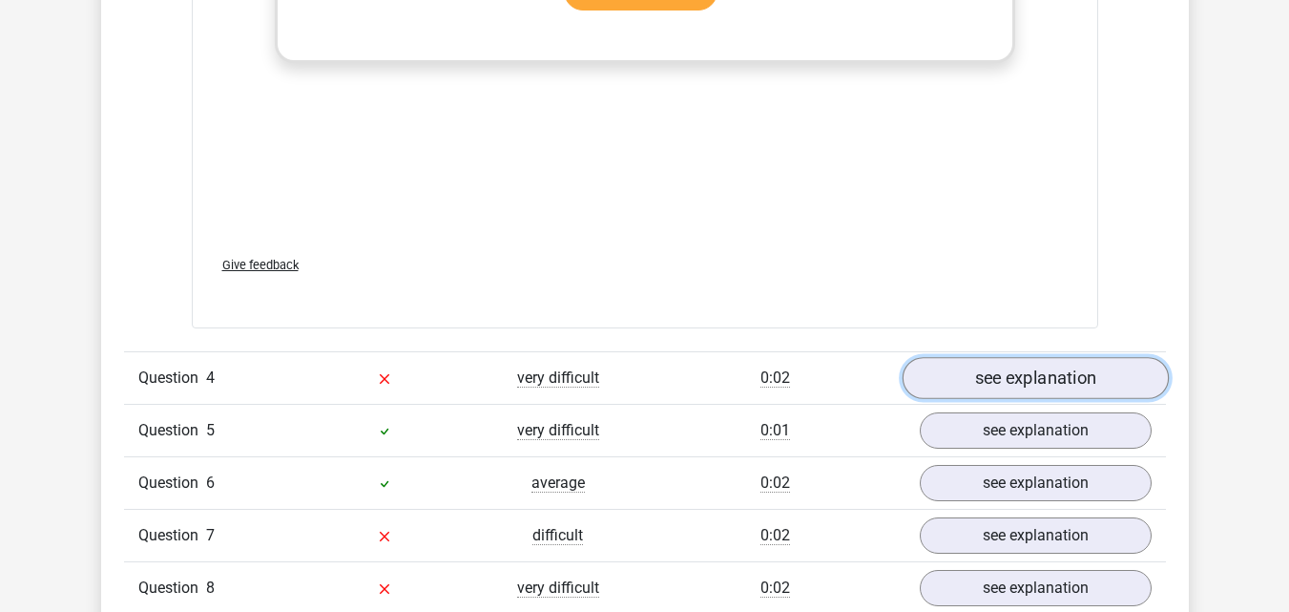
click at [1005, 375] on link "see explanation" at bounding box center [1035, 378] width 266 height 42
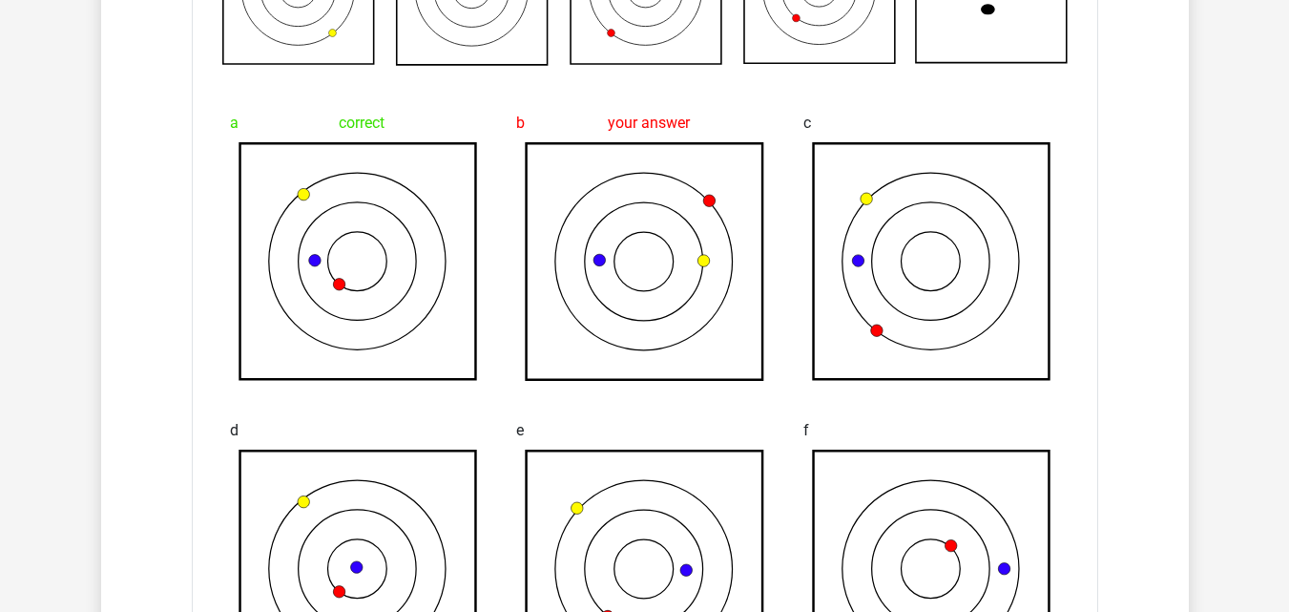
scroll to position [4151, 0]
